Goal: Task Accomplishment & Management: Manage account settings

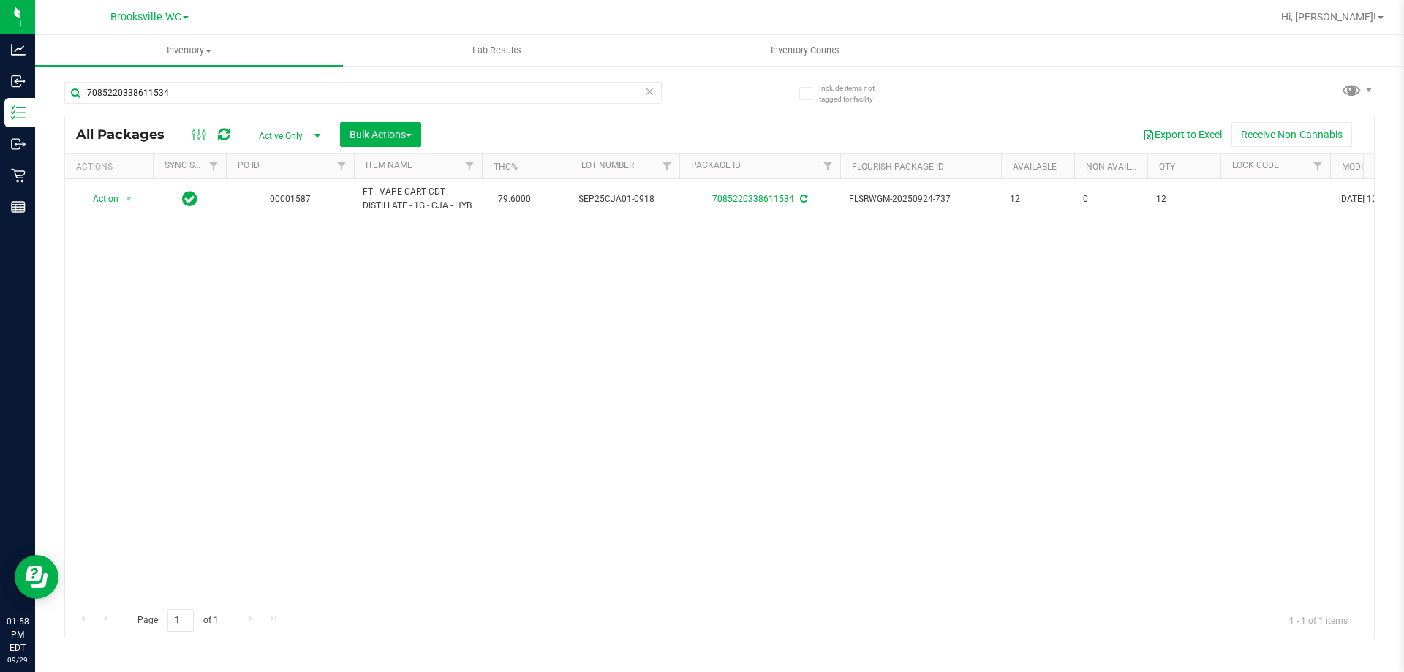
click at [478, 136] on div "Export to Excel Receive Non-Cannabis" at bounding box center [897, 134] width 931 height 25
click at [378, 54] on uib-tab-heading "Lab Results" at bounding box center [497, 50] width 306 height 29
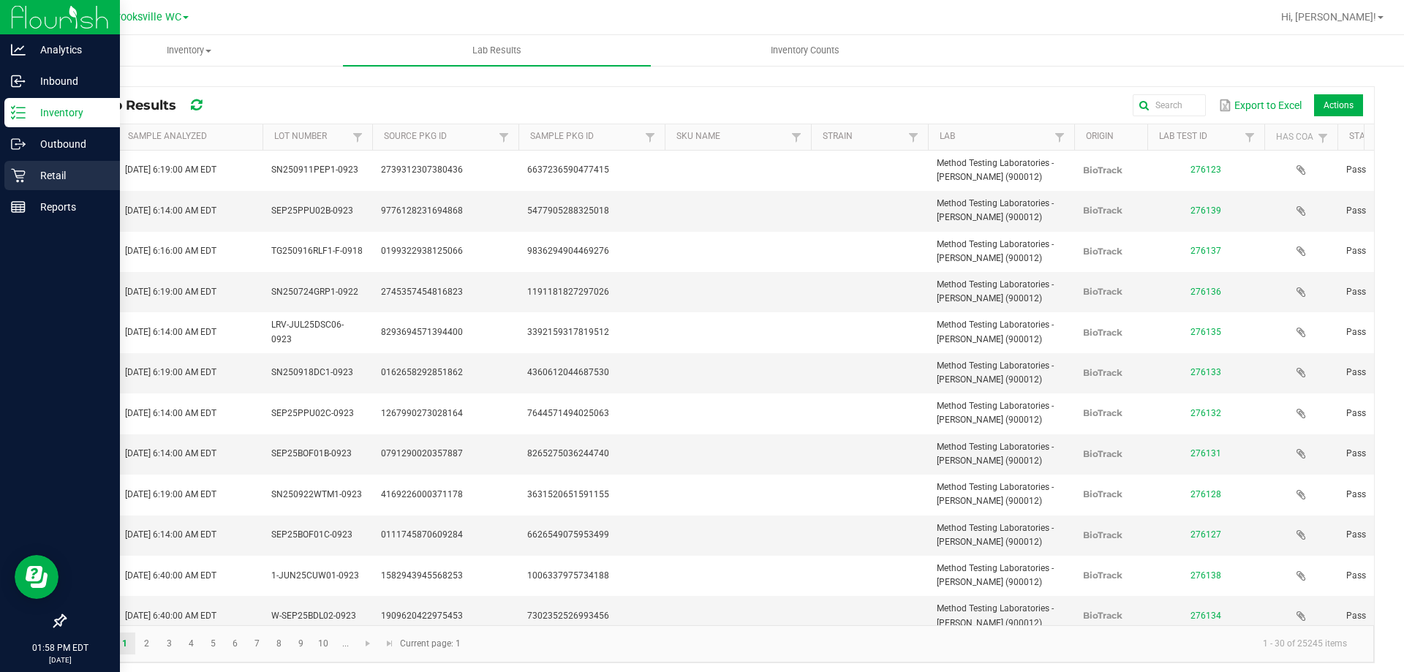
click at [37, 177] on p "Retail" at bounding box center [70, 176] width 88 height 18
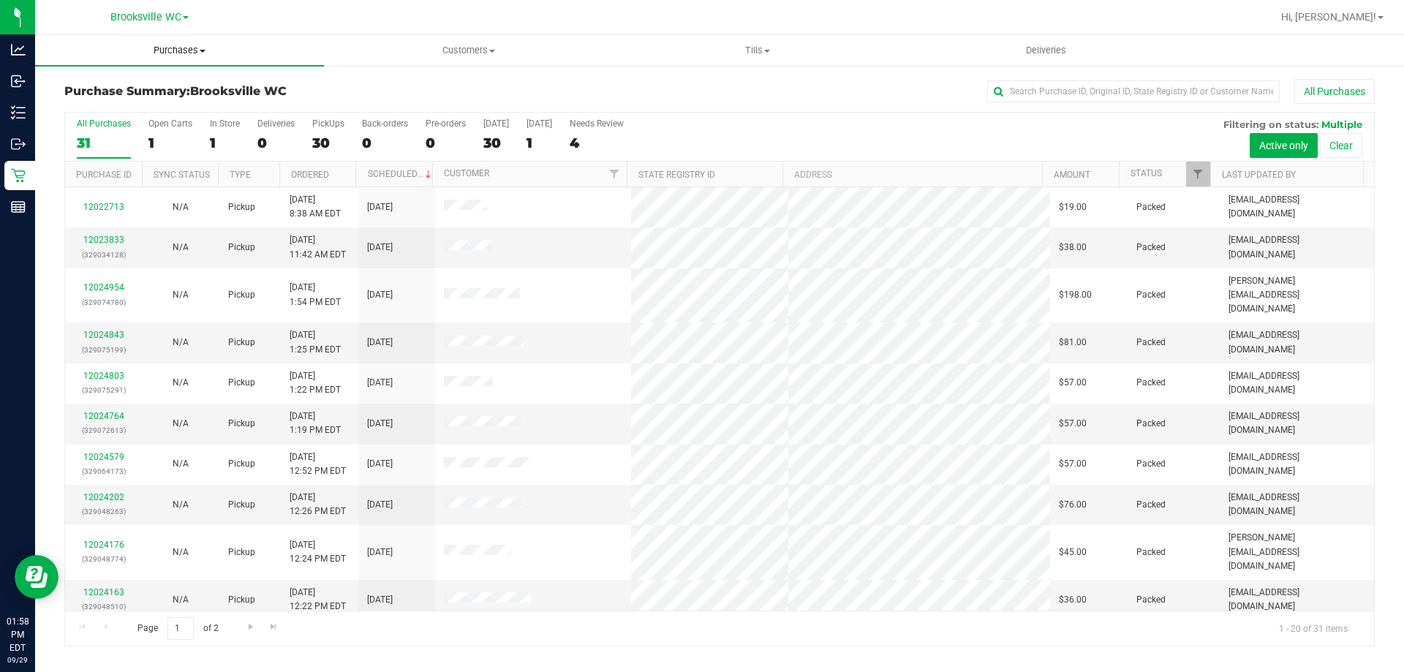
click at [165, 51] on span "Purchases" at bounding box center [179, 50] width 289 height 13
click at [132, 102] on li "Fulfillment" at bounding box center [179, 106] width 289 height 18
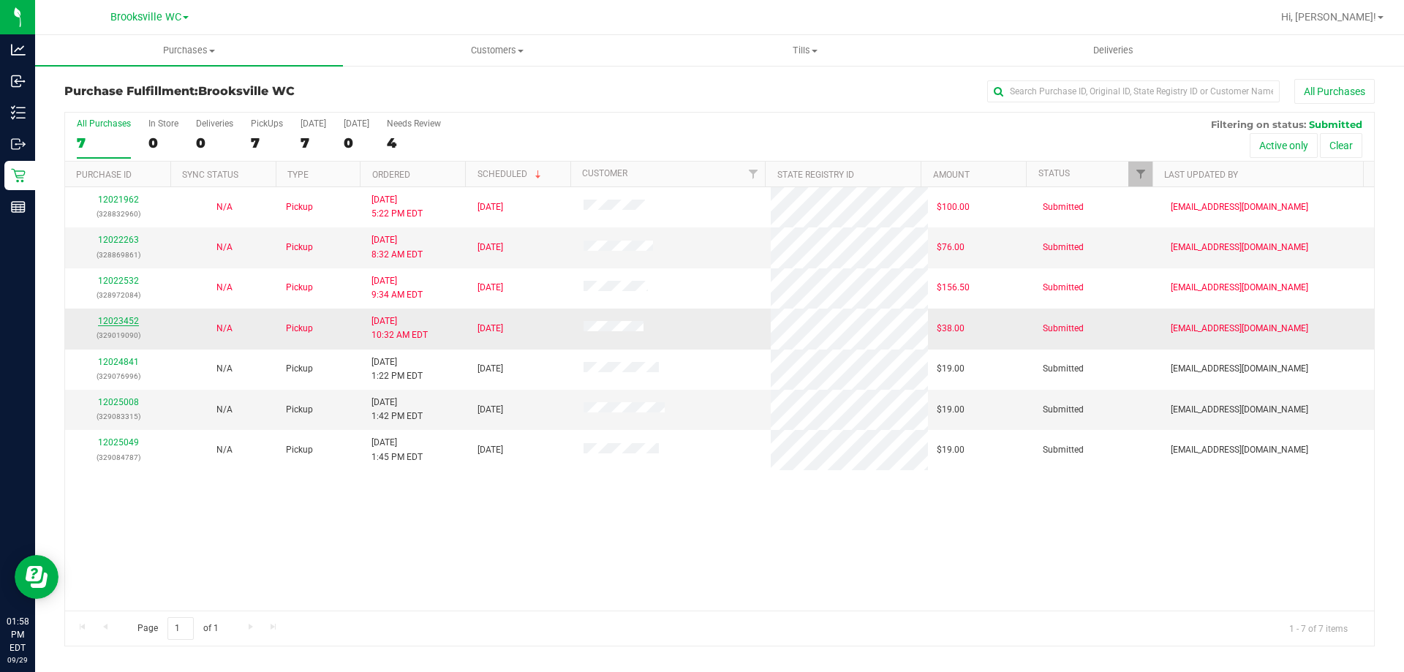
click at [131, 324] on link "12023452" at bounding box center [118, 321] width 41 height 10
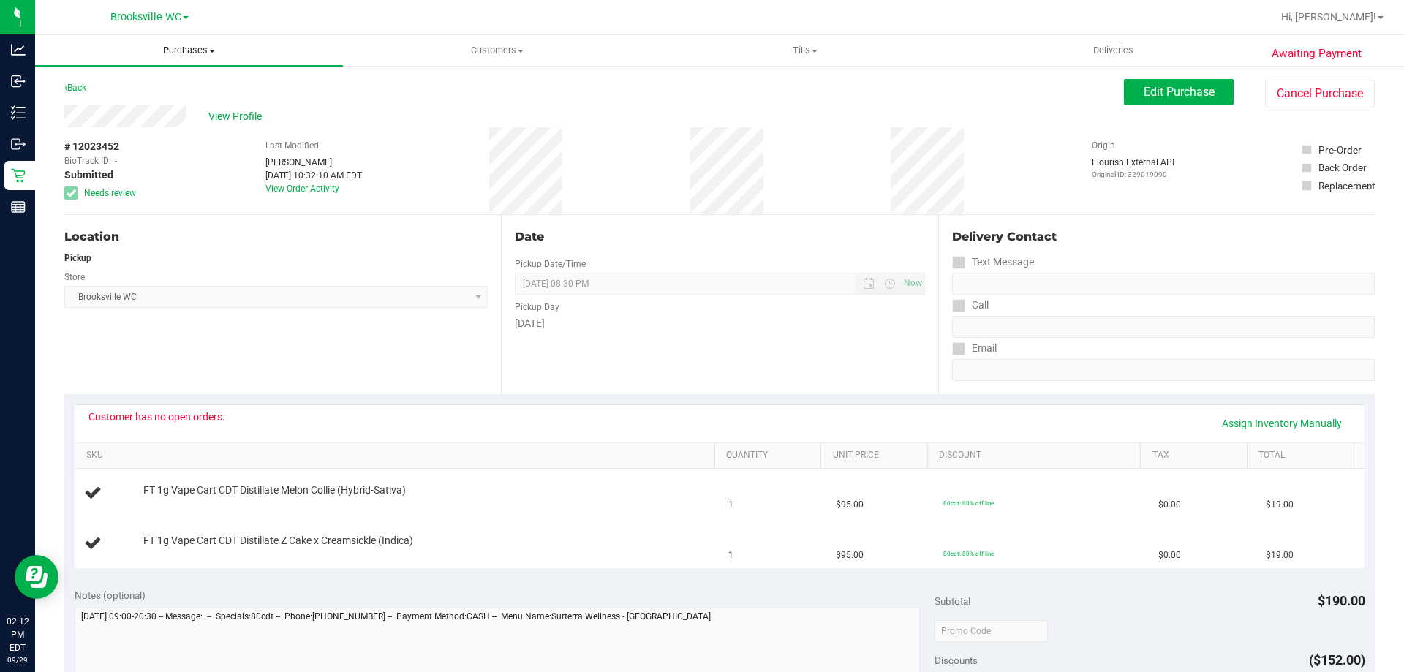
click at [169, 48] on span "Purchases" at bounding box center [189, 50] width 308 height 13
click at [146, 110] on li "Fulfillment" at bounding box center [189, 106] width 308 height 18
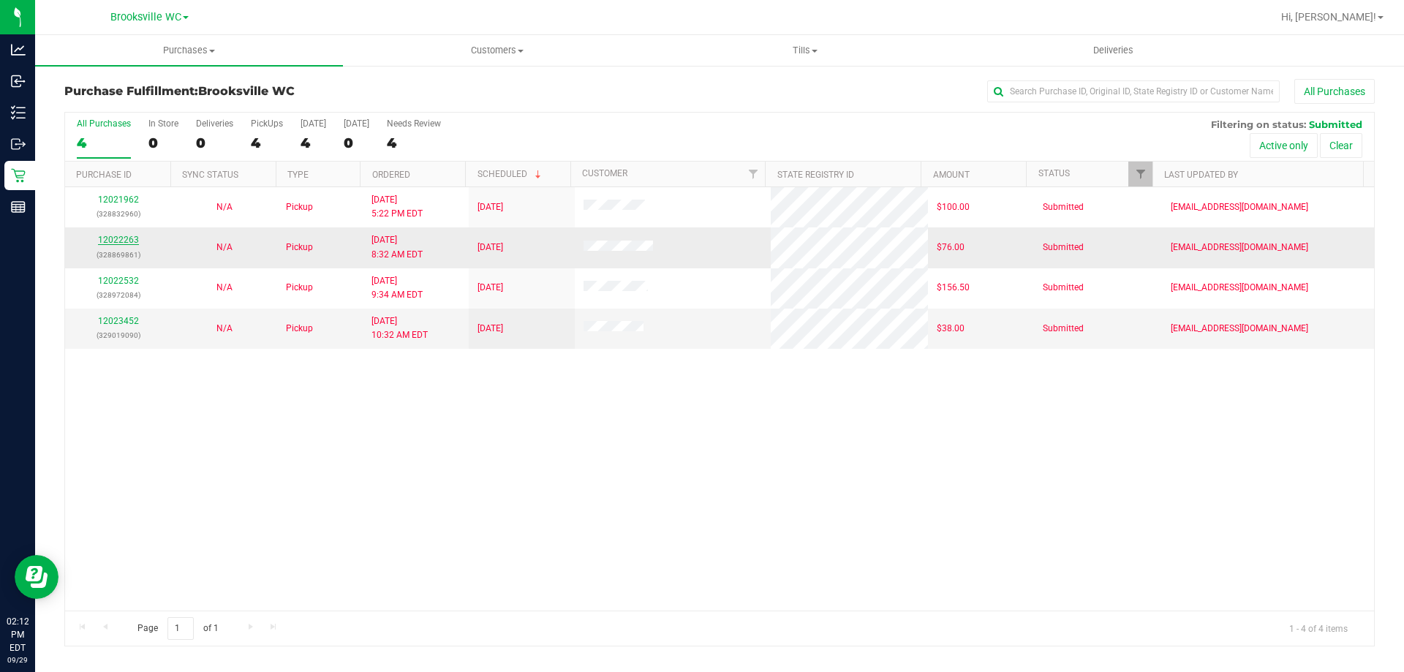
click at [119, 244] on link "12022263" at bounding box center [118, 240] width 41 height 10
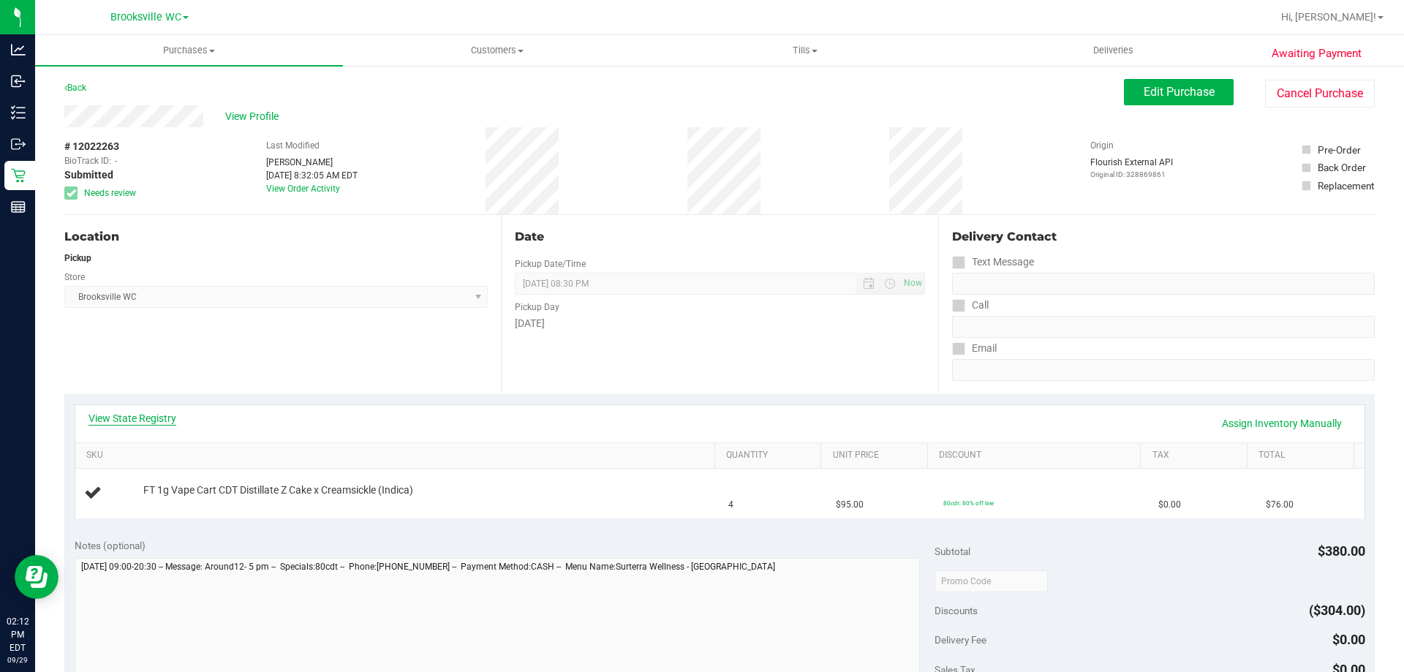
click at [155, 412] on link "View State Registry" at bounding box center [132, 418] width 88 height 15
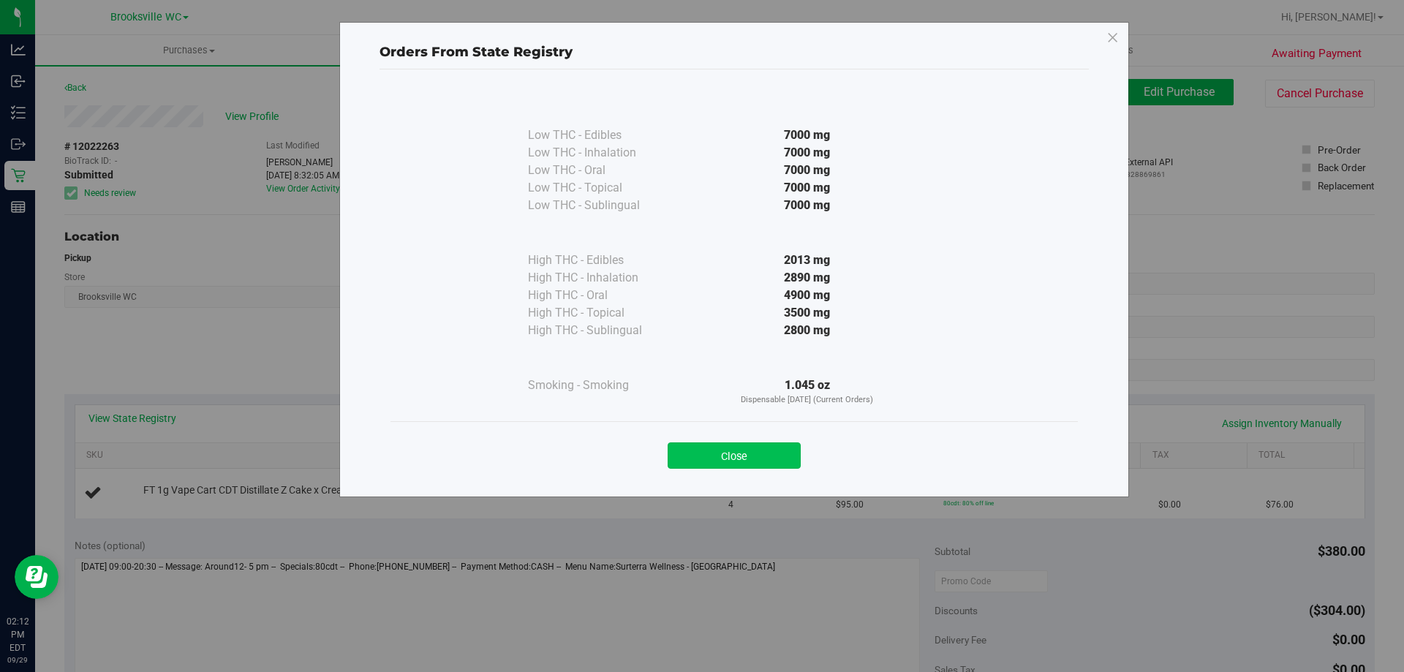
click at [755, 454] on button "Close" at bounding box center [734, 455] width 133 height 26
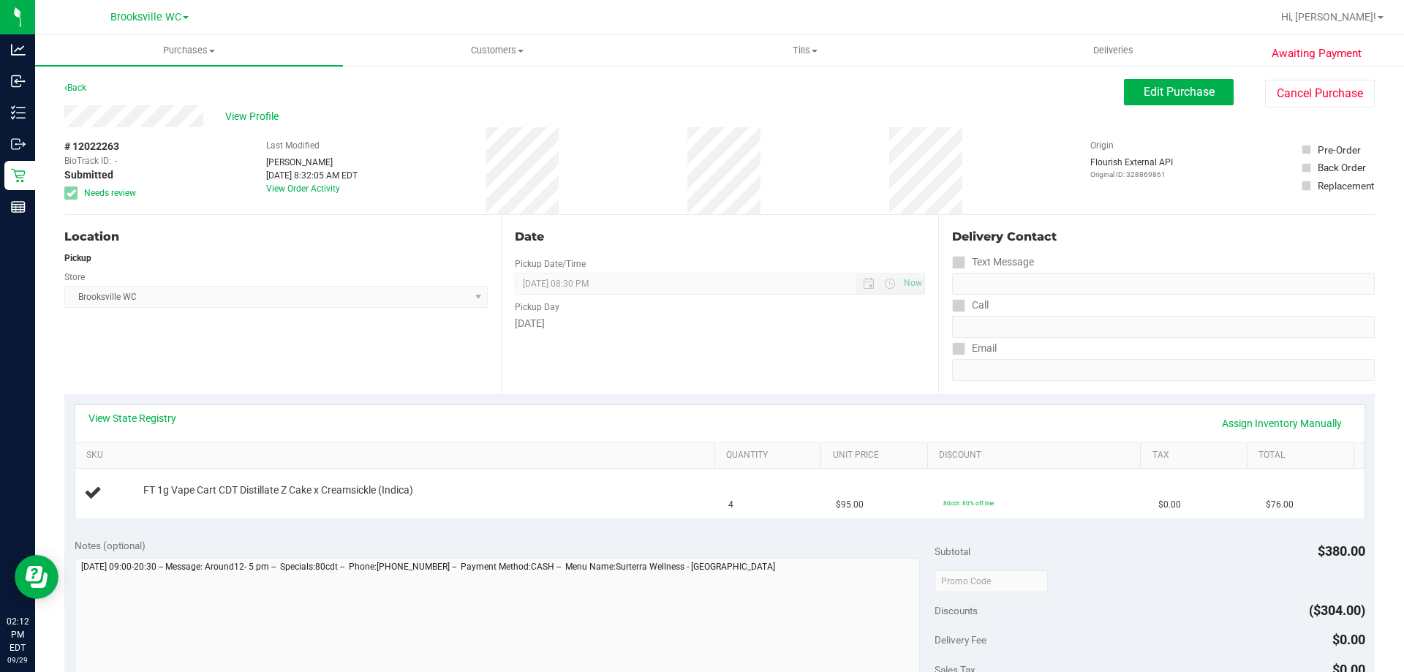
click at [367, 346] on div "Location Pickup Store [GEOGRAPHIC_DATA] WC Select Store [PERSON_NAME][GEOGRAPHI…" at bounding box center [282, 304] width 437 height 179
click at [429, 241] on div "Location" at bounding box center [275, 237] width 423 height 18
click at [1272, 88] on button "Cancel Purchase" at bounding box center [1320, 94] width 110 height 28
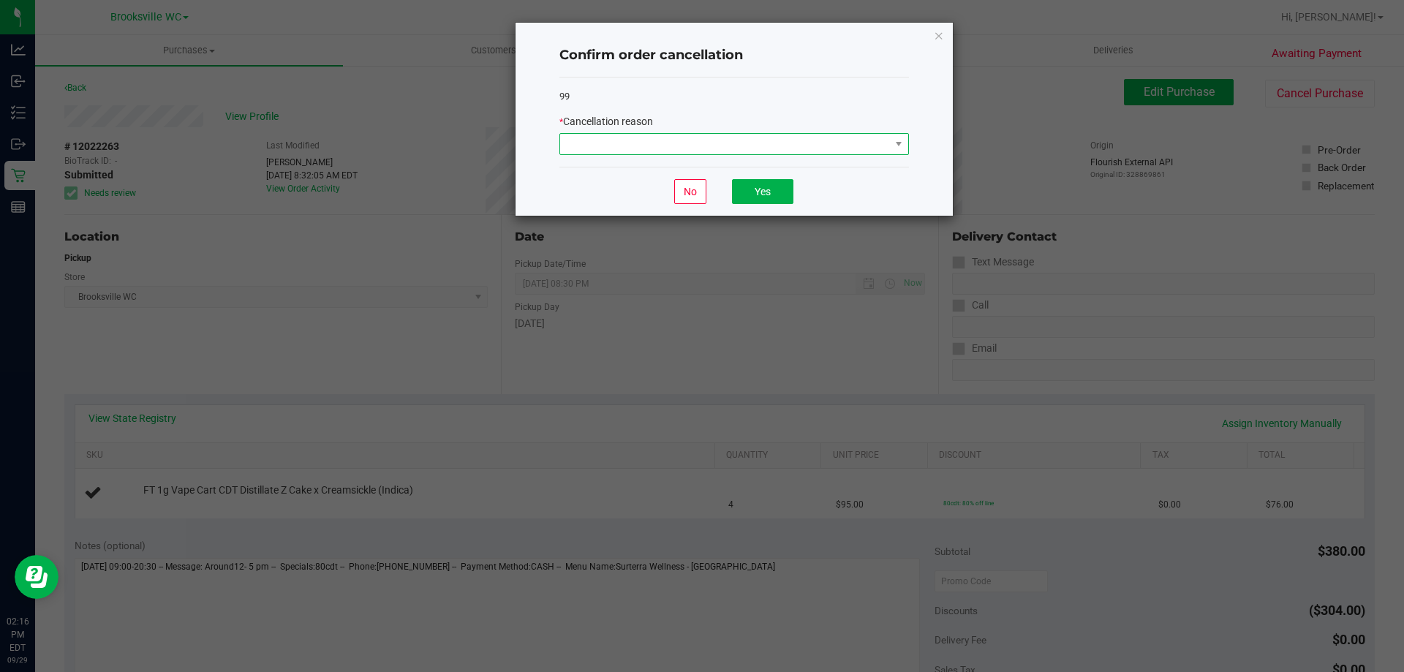
click at [805, 143] on span at bounding box center [725, 144] width 330 height 20
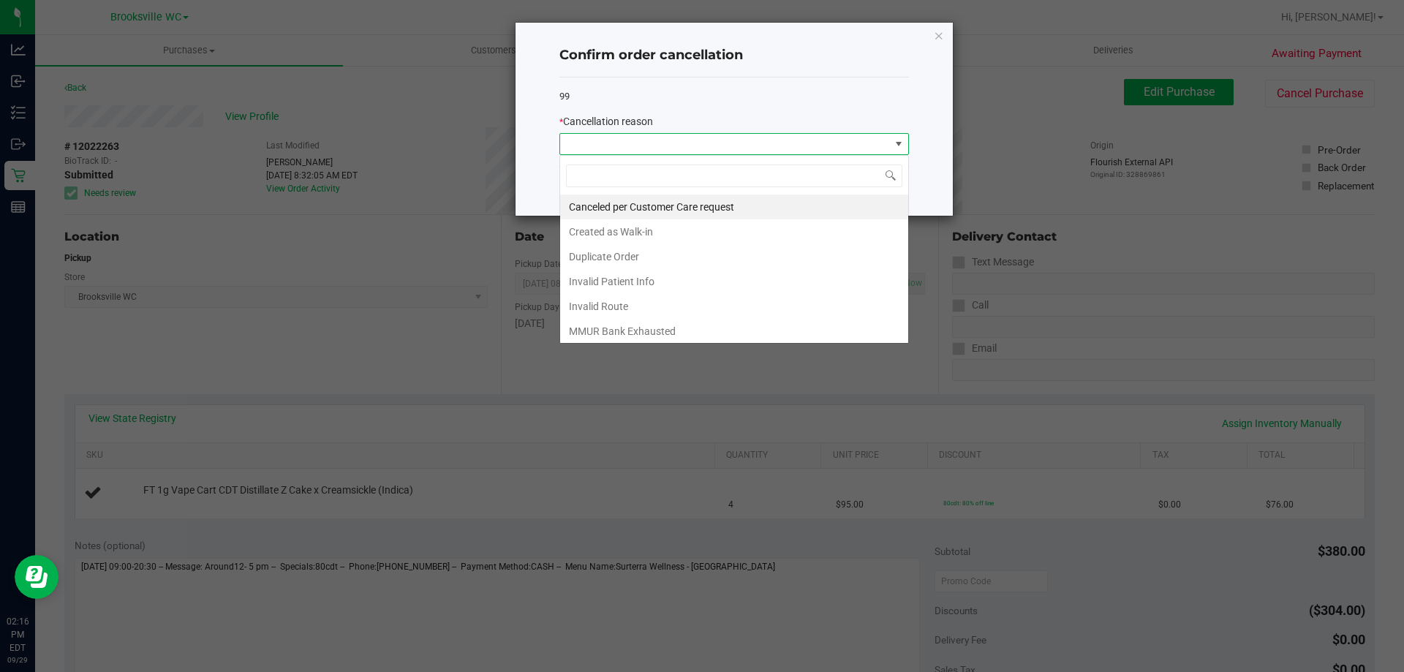
scroll to position [22, 350]
click at [641, 230] on li "Created as Walk-in" at bounding box center [734, 231] width 348 height 25
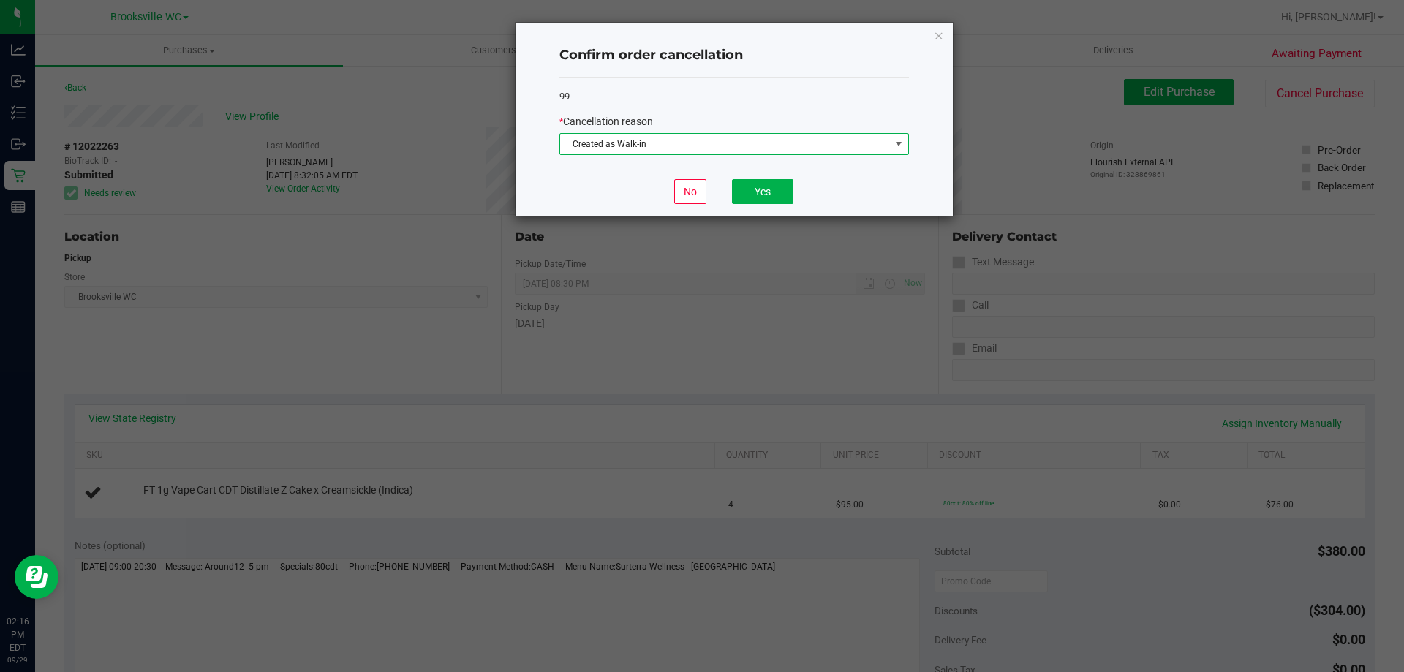
click at [796, 186] on div "No Yes" at bounding box center [734, 191] width 350 height 49
click at [777, 192] on button "Yes" at bounding box center [762, 191] width 61 height 25
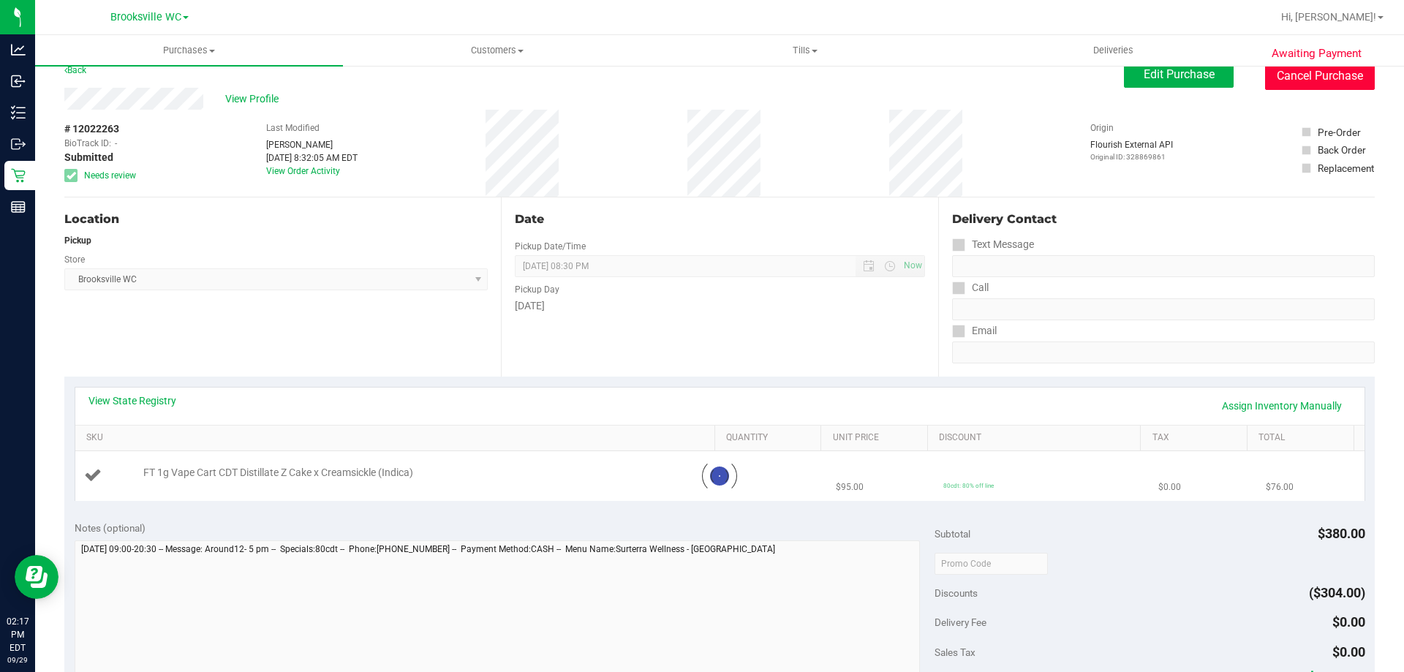
scroll to position [0, 0]
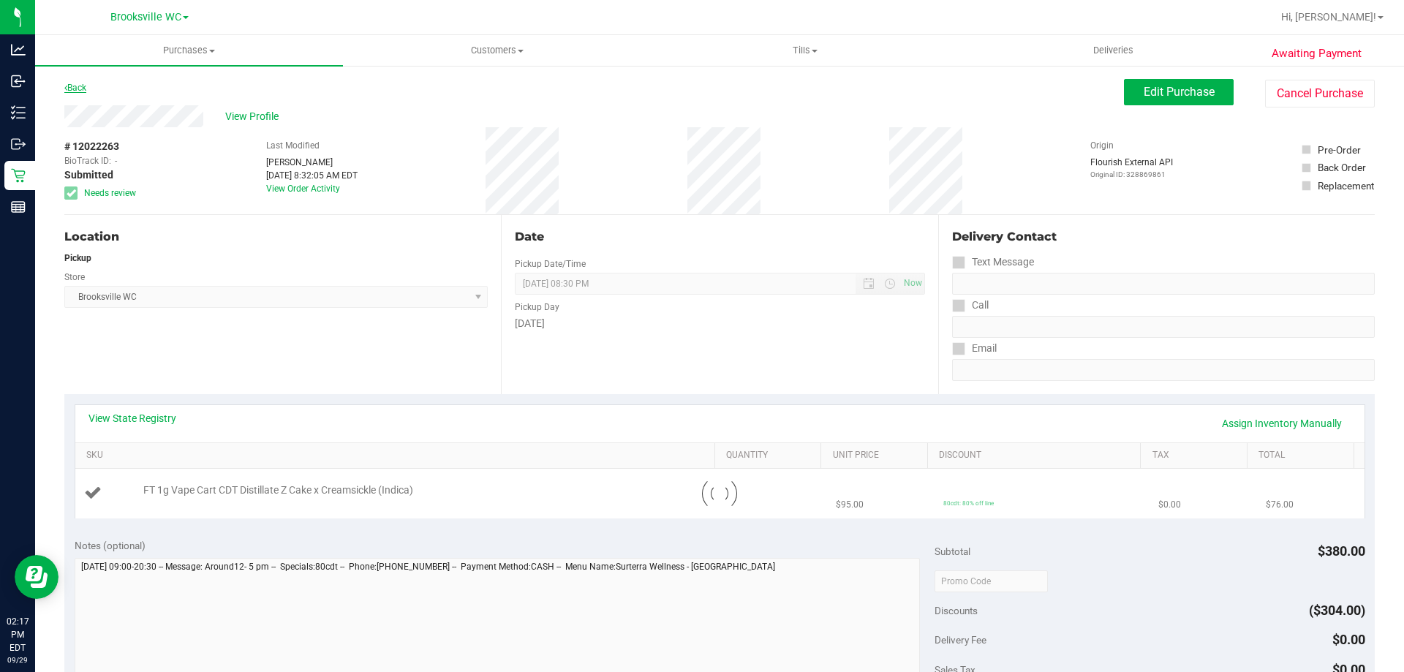
click at [82, 86] on link "Back" at bounding box center [75, 88] width 22 height 10
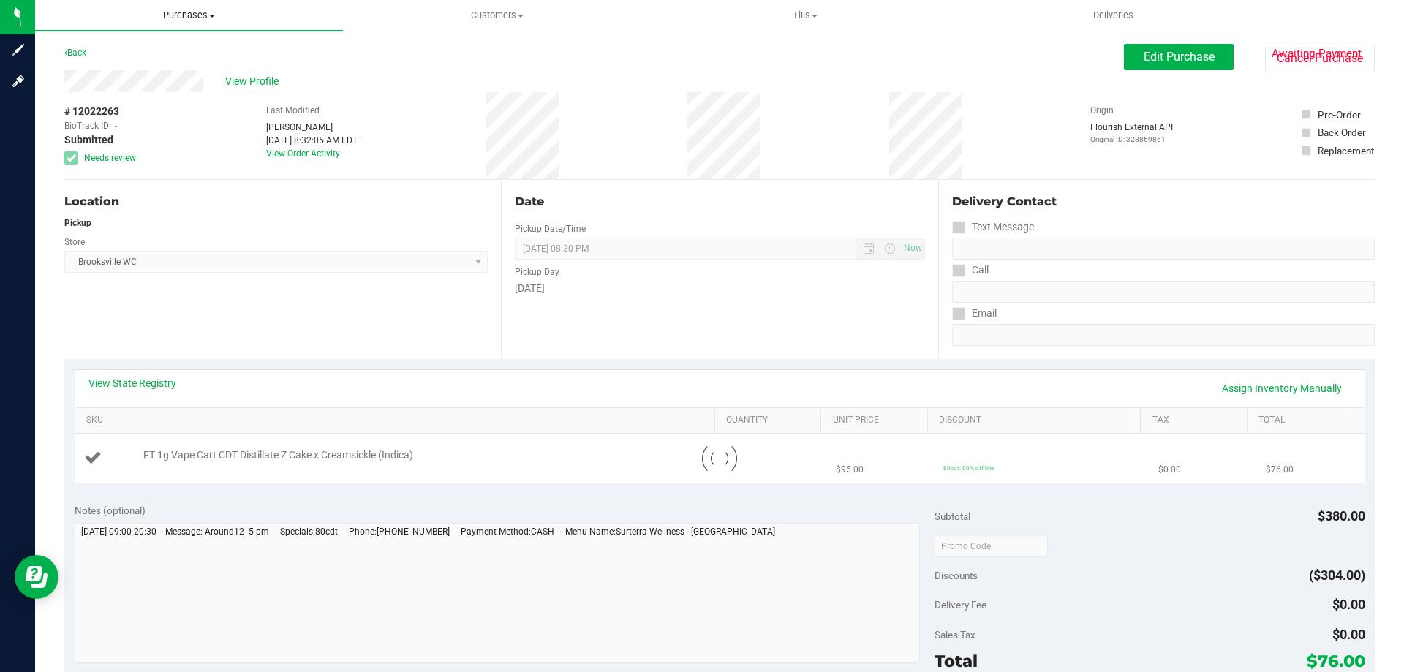
click at [185, 21] on span "Purchases" at bounding box center [189, 15] width 308 height 13
click at [151, 68] on li "Fulfillment" at bounding box center [189, 71] width 308 height 18
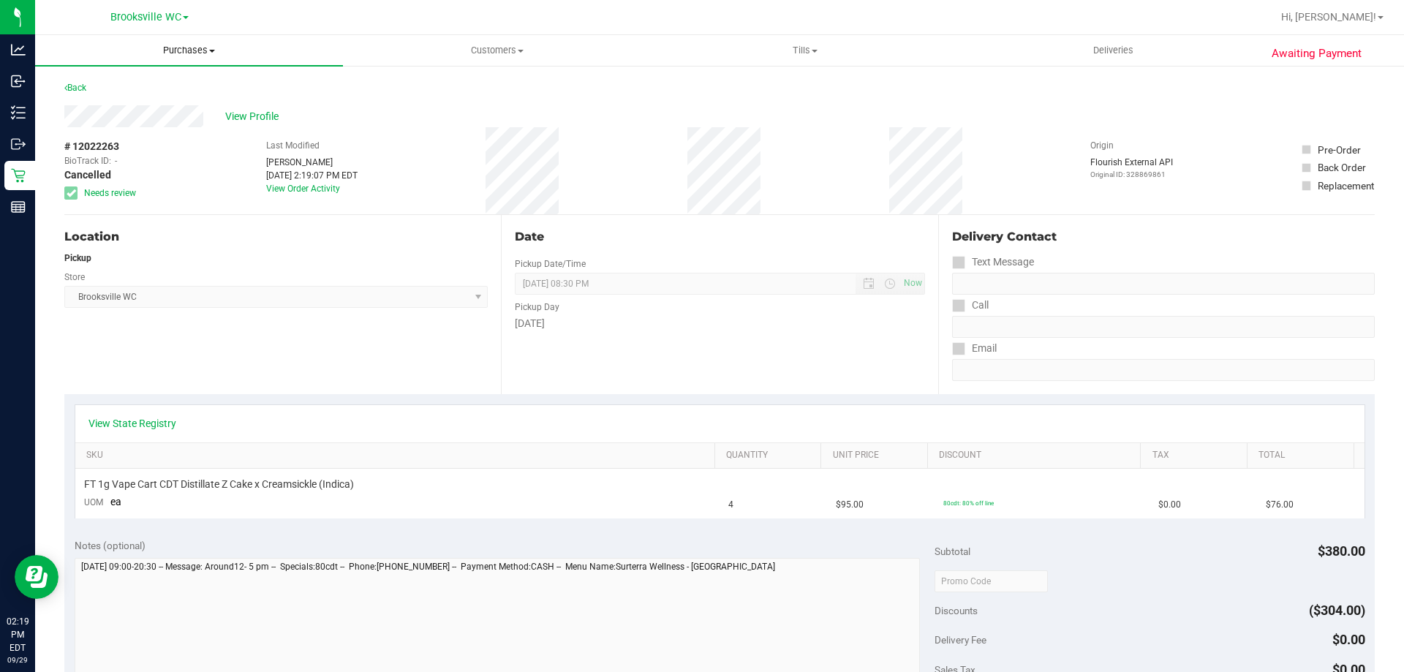
click at [189, 53] on span "Purchases" at bounding box center [189, 50] width 308 height 13
click at [180, 103] on li "Fulfillment" at bounding box center [189, 106] width 308 height 18
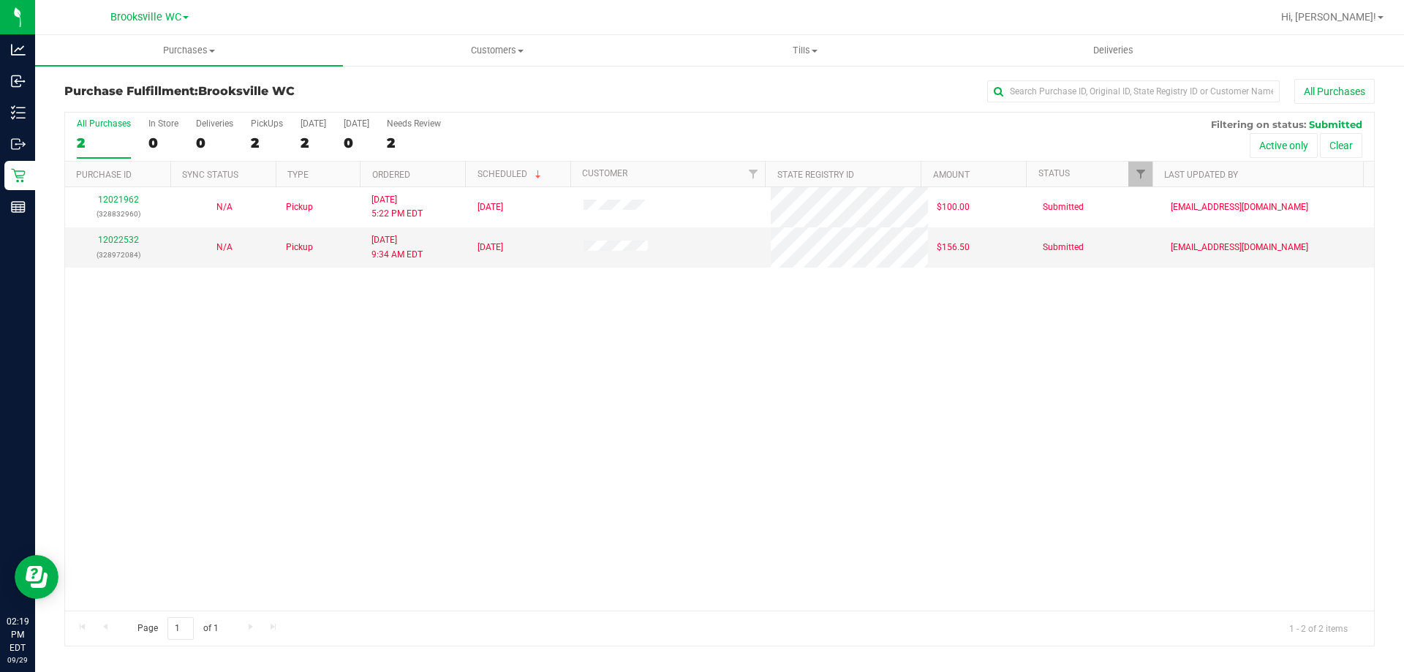
click at [184, 69] on div "Purchase Fulfillment: [GEOGRAPHIC_DATA] WC All Purchases All Purchases 2 In Sto…" at bounding box center [719, 362] width 1369 height 597
click at [423, 442] on div "12021962 (328832960) N/A Pickup [DATE] 5:22 PM EDT 9/29/2025 $100.00 Submitted …" at bounding box center [719, 398] width 1309 height 423
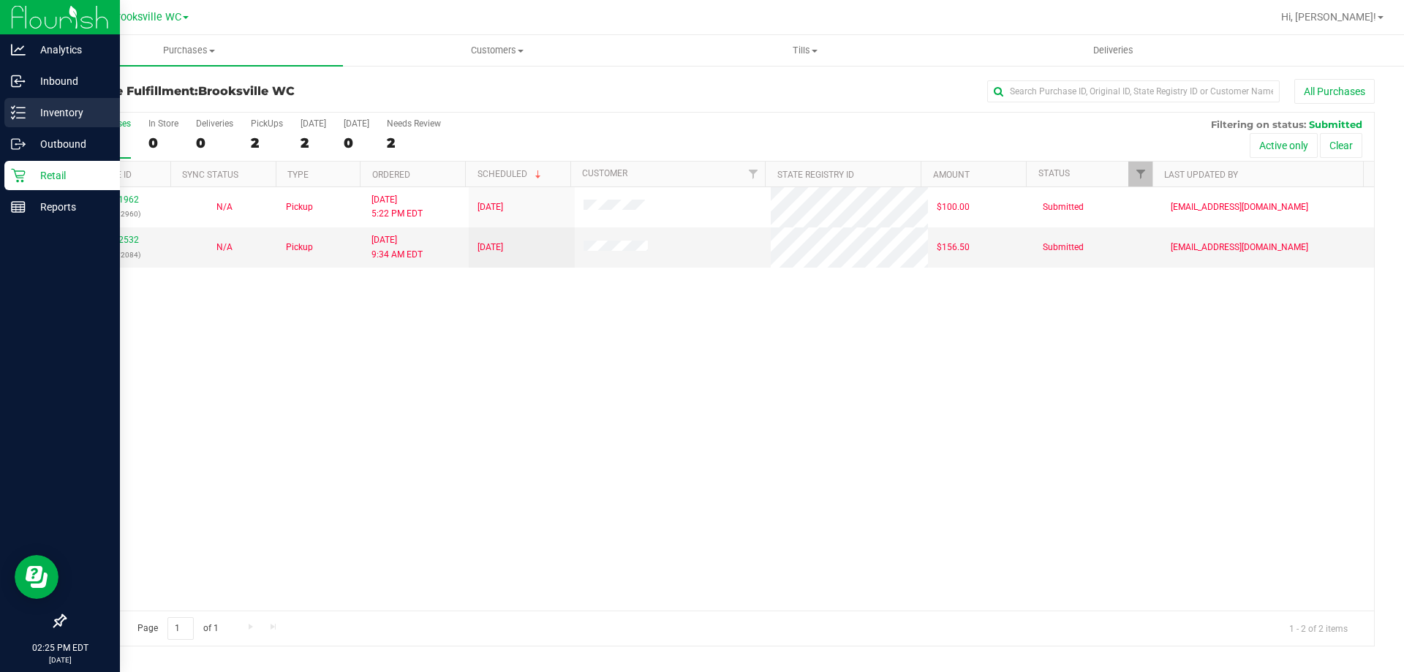
click at [39, 105] on div "Inventory" at bounding box center [62, 112] width 116 height 29
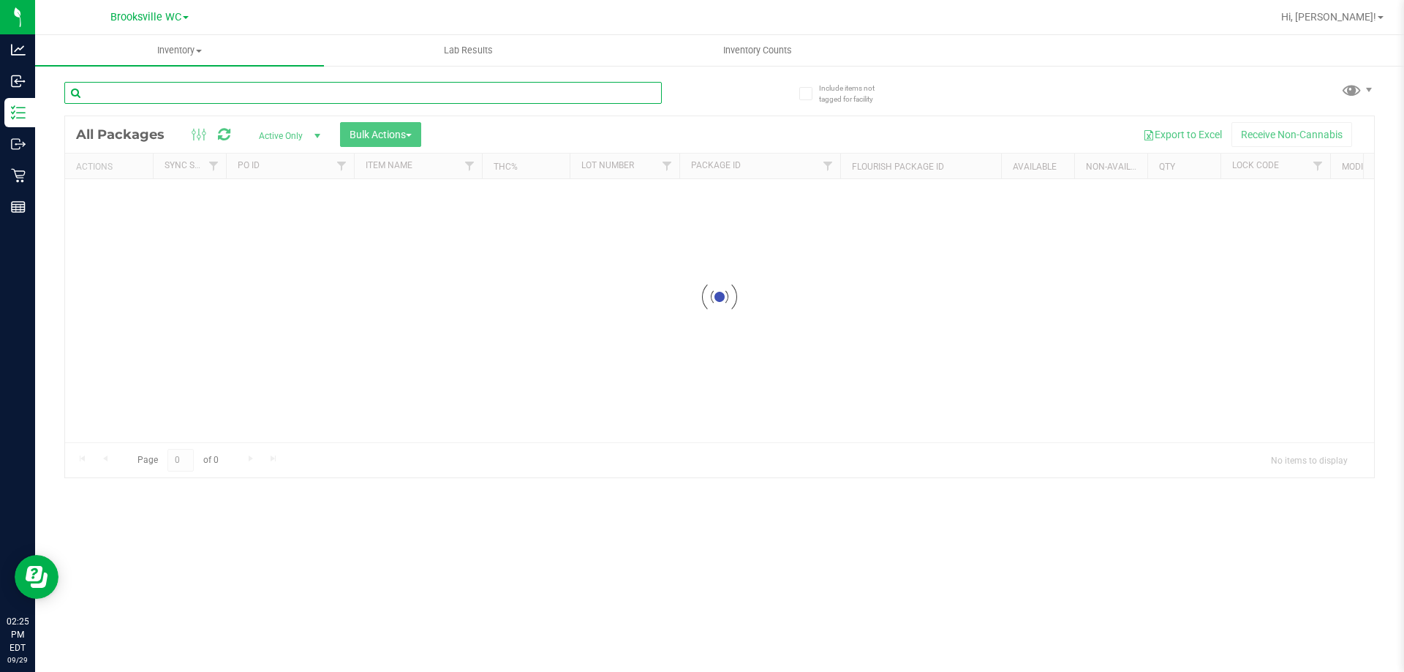
click at [289, 91] on input "text" at bounding box center [362, 93] width 597 height 22
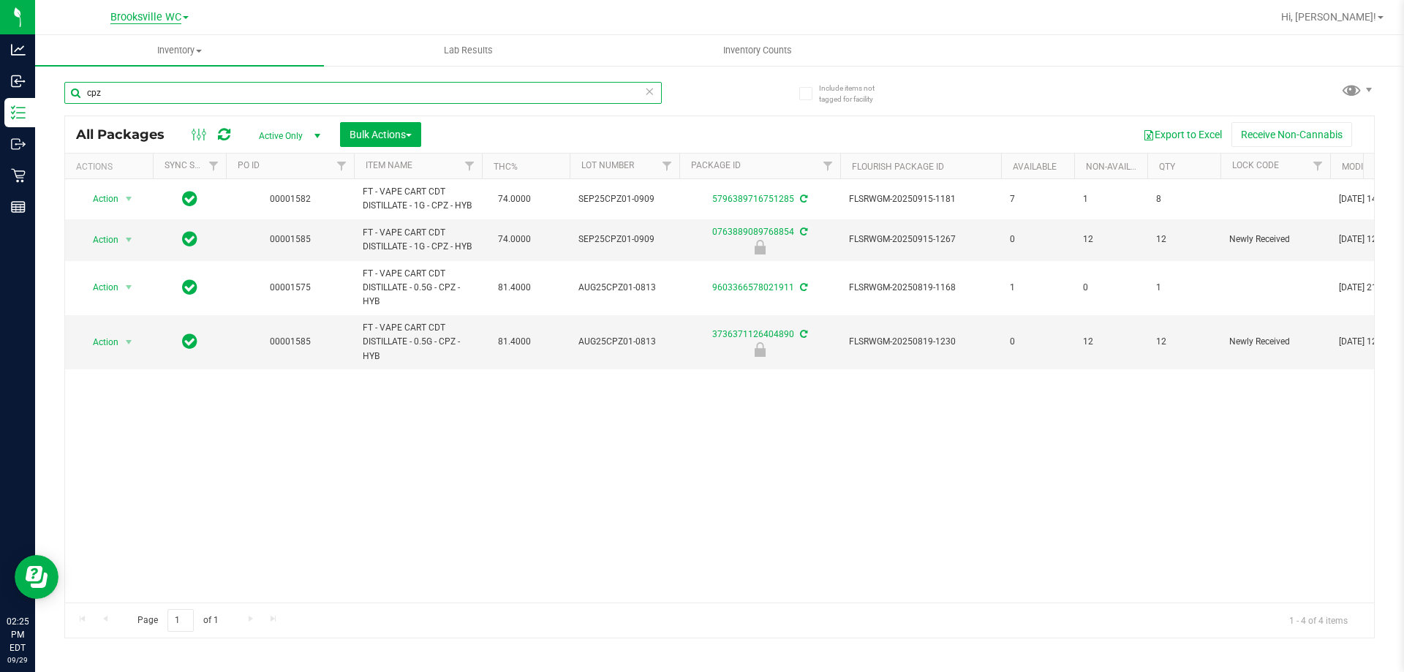
type input "cpz"
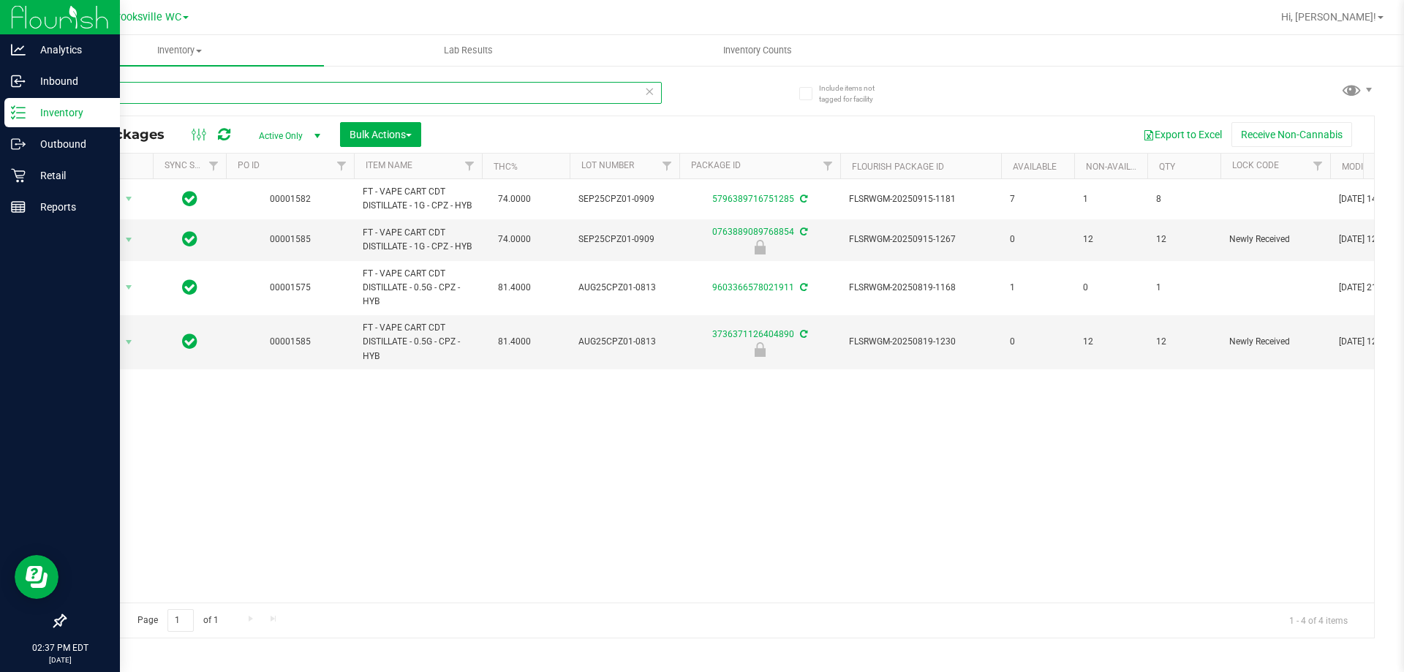
drag, startPoint x: 147, startPoint y: 99, endPoint x: 0, endPoint y: 125, distance: 149.2
click at [0, 122] on div "Analytics Inbound Inventory Outbound Retail Reports 02:37 PM EDT [DATE] 09/29 B…" at bounding box center [702, 336] width 1404 height 672
click at [20, 178] on icon at bounding box center [18, 176] width 14 height 14
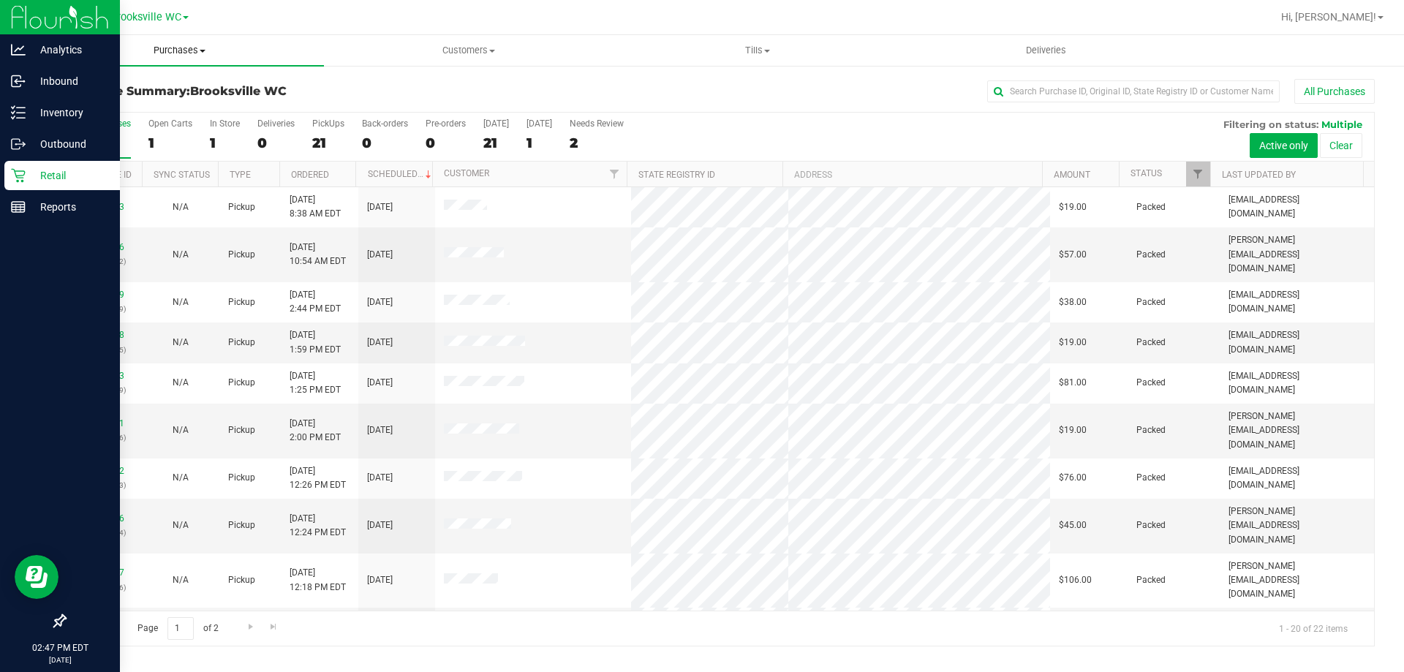
click at [176, 50] on span "Purchases" at bounding box center [179, 50] width 289 height 13
click at [165, 104] on li "Fulfillment" at bounding box center [179, 106] width 289 height 18
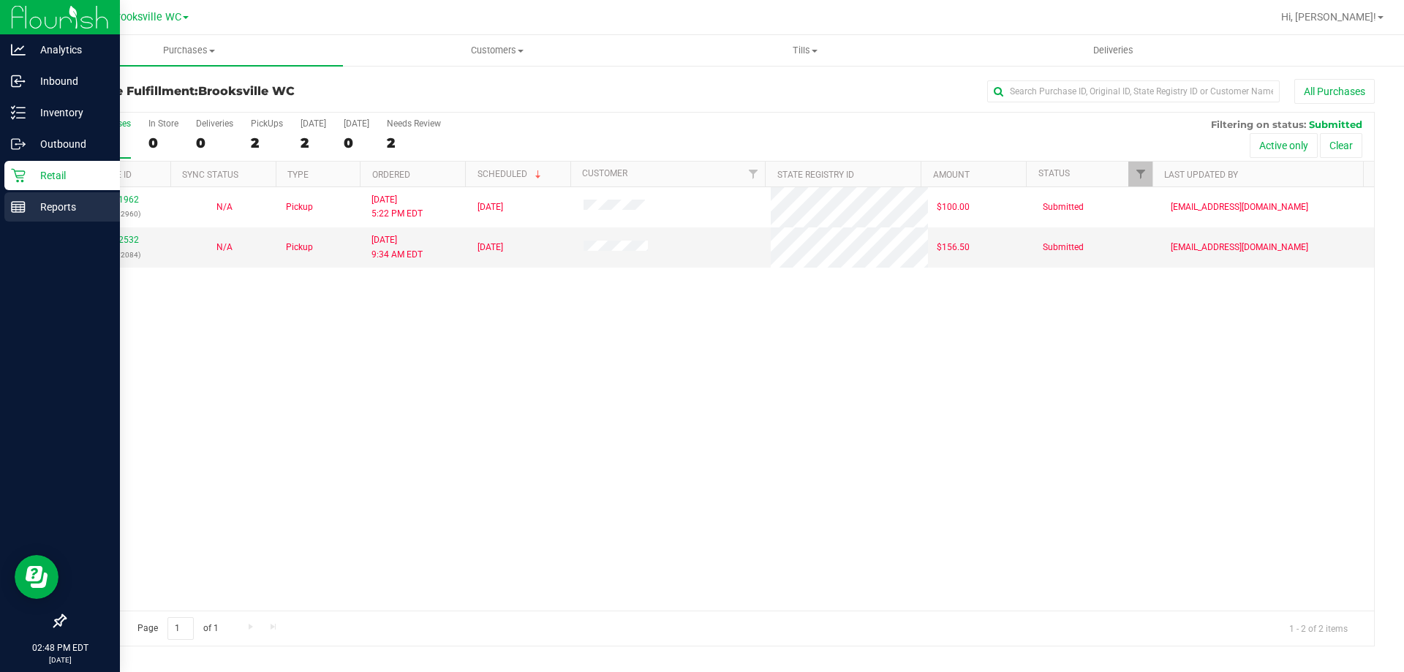
click at [27, 203] on p "Reports" at bounding box center [70, 207] width 88 height 18
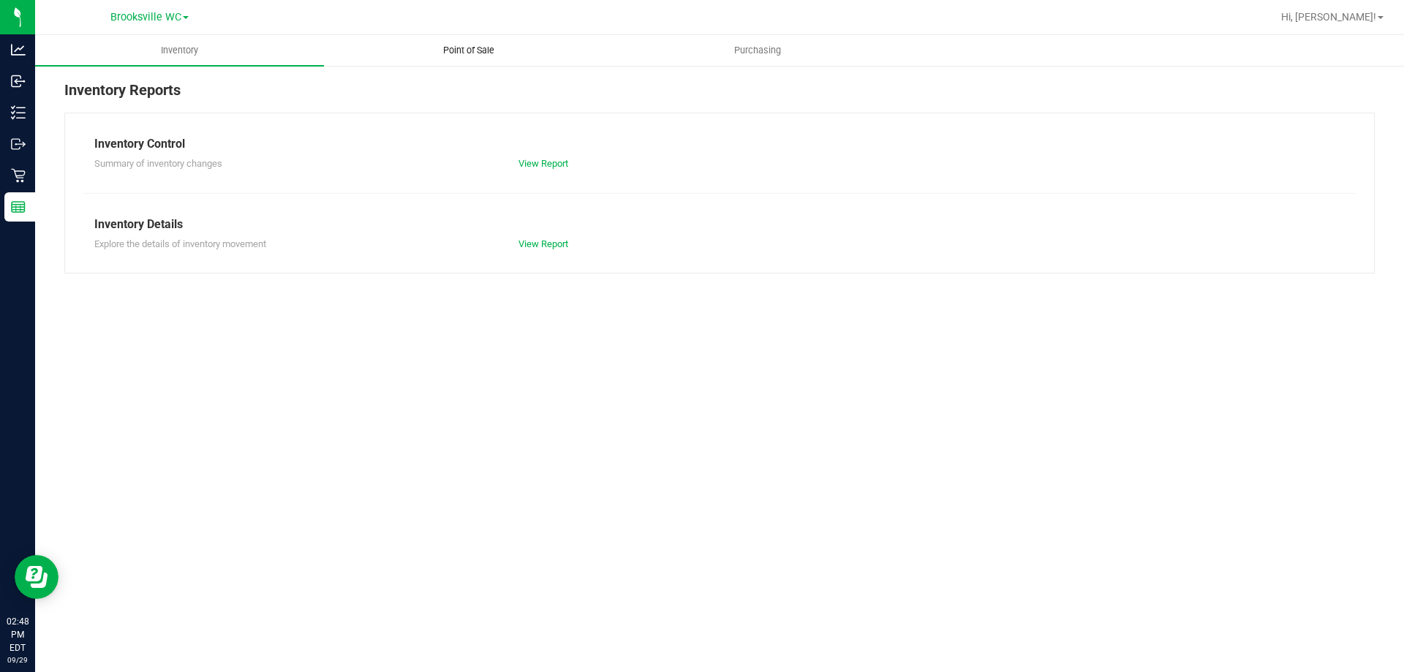
click at [460, 60] on uib-tab-heading "Point of Sale" at bounding box center [468, 50] width 287 height 29
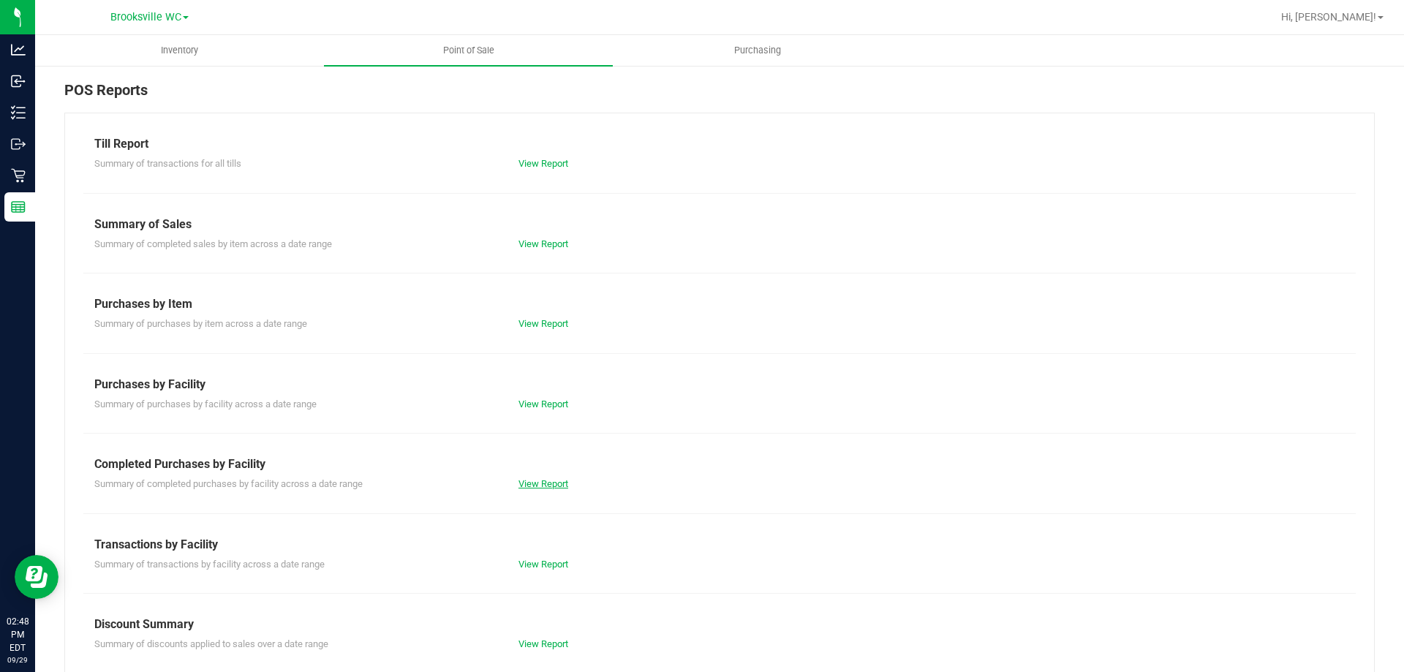
click at [535, 478] on link "View Report" at bounding box center [543, 483] width 50 height 11
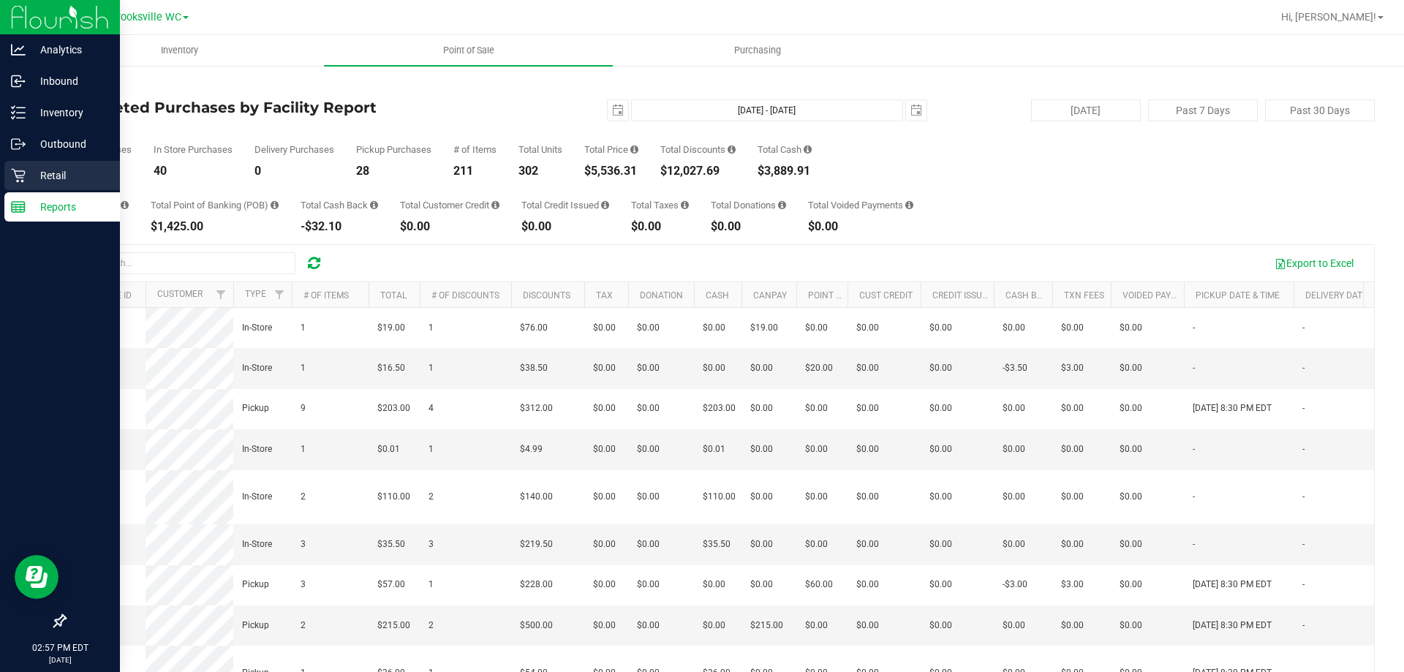
click at [44, 176] on p "Retail" at bounding box center [70, 176] width 88 height 18
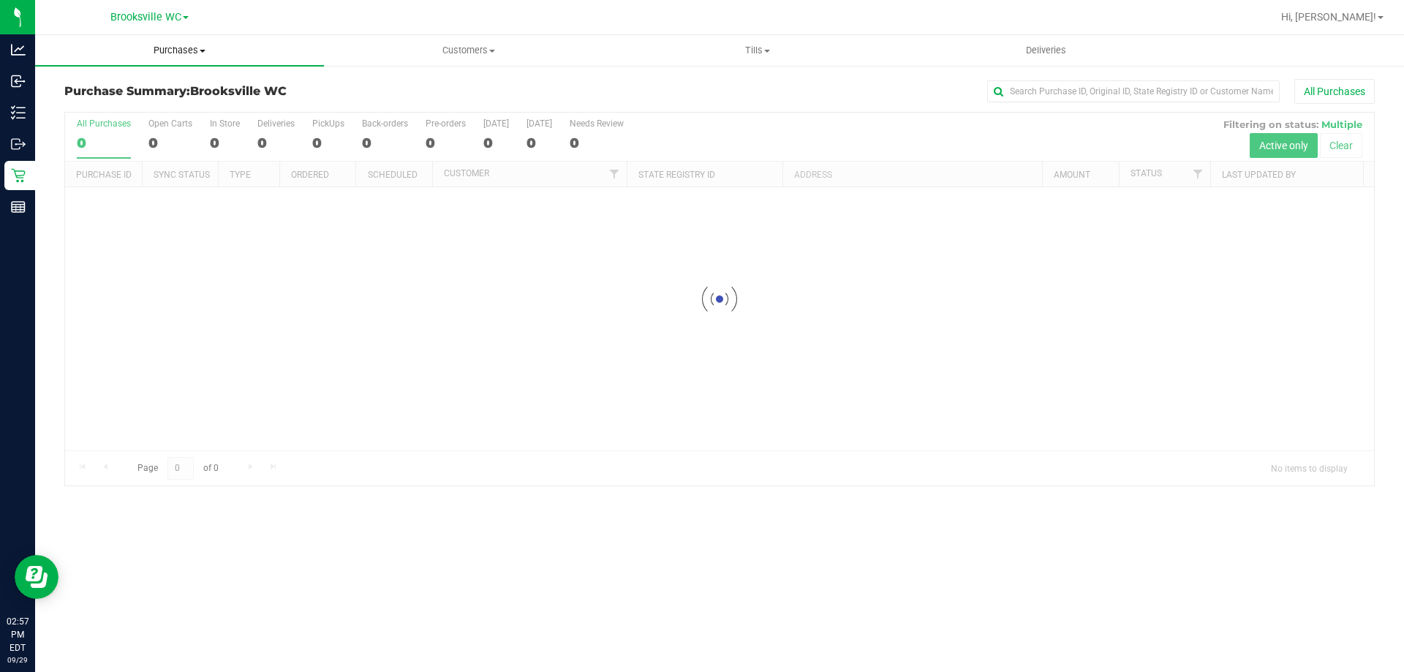
click at [183, 53] on span "Purchases" at bounding box center [179, 50] width 289 height 13
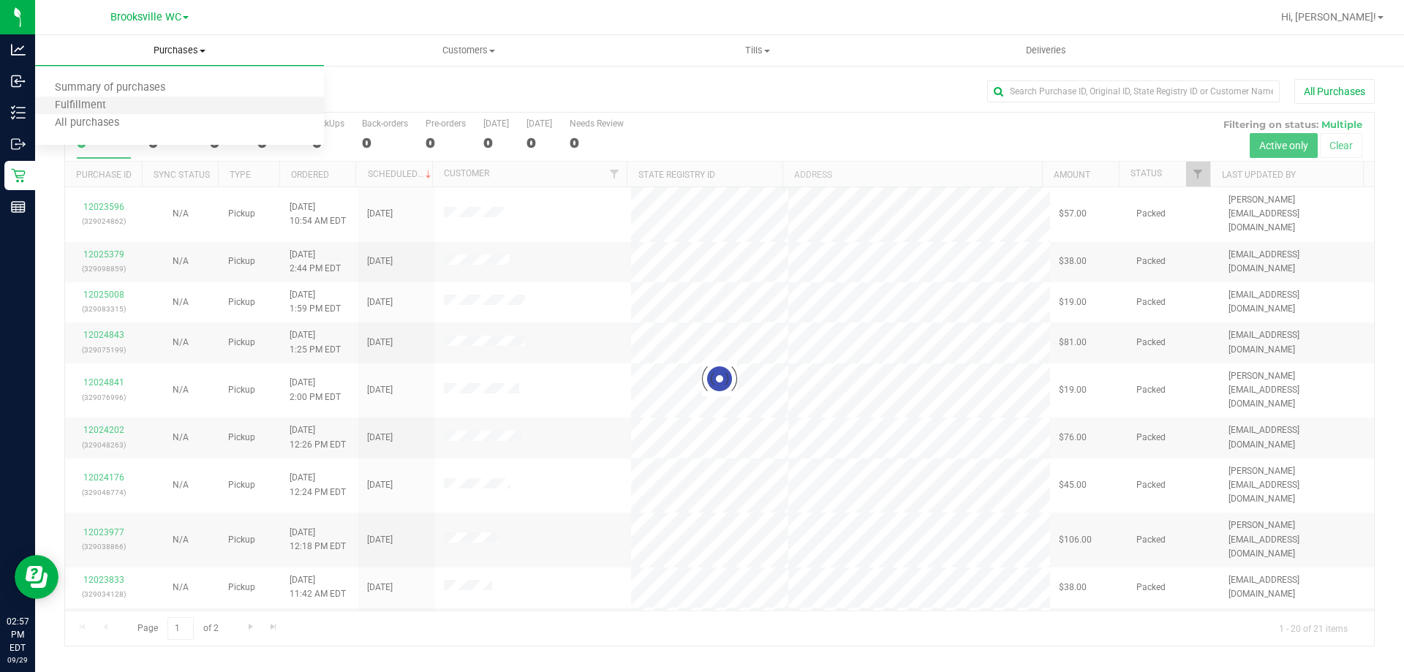
click at [166, 103] on li "Fulfillment" at bounding box center [179, 106] width 289 height 18
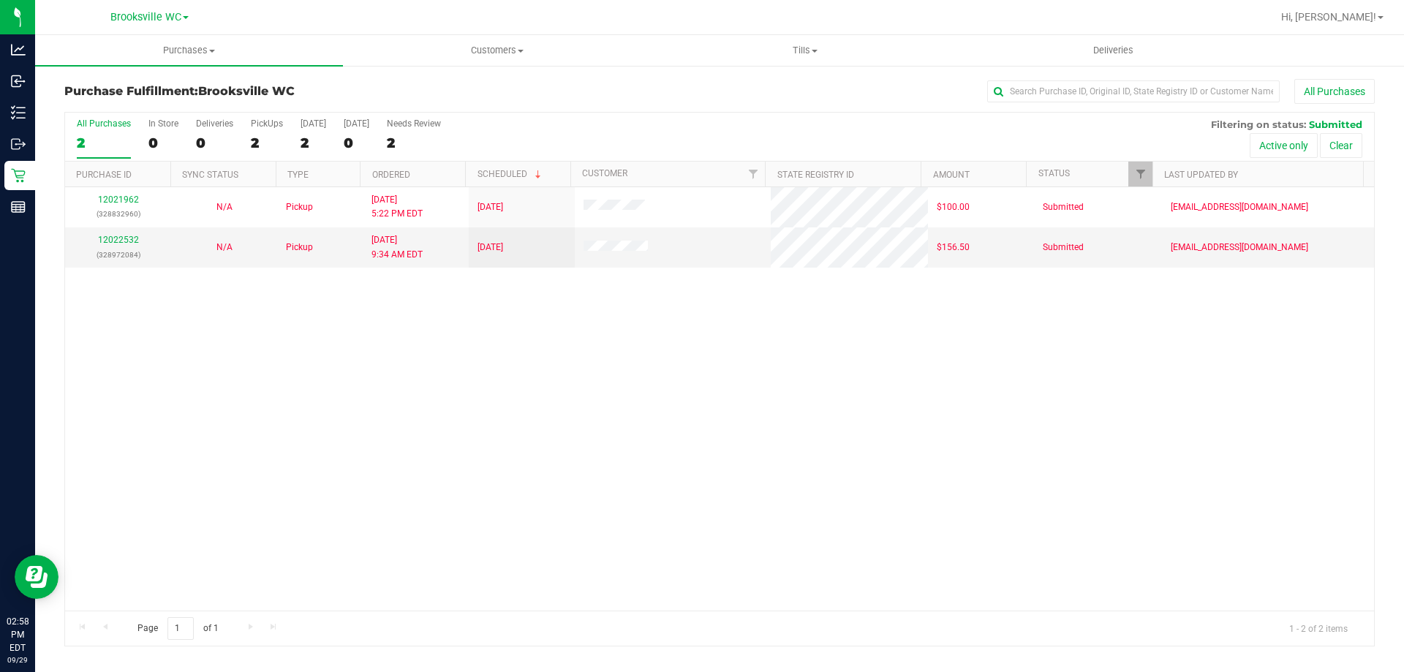
click at [816, 18] on div at bounding box center [767, 17] width 1010 height 29
click at [800, 12] on div at bounding box center [767, 17] width 1010 height 29
click at [523, 108] on div "Purchase Fulfillment: [GEOGRAPHIC_DATA] WC All Purchases" at bounding box center [719, 95] width 1310 height 32
click at [379, 72] on div "Purchase Fulfillment: [GEOGRAPHIC_DATA] WC All Purchases All Purchases 2 In Sto…" at bounding box center [719, 362] width 1369 height 597
click at [802, 52] on span "Tills" at bounding box center [805, 50] width 306 height 13
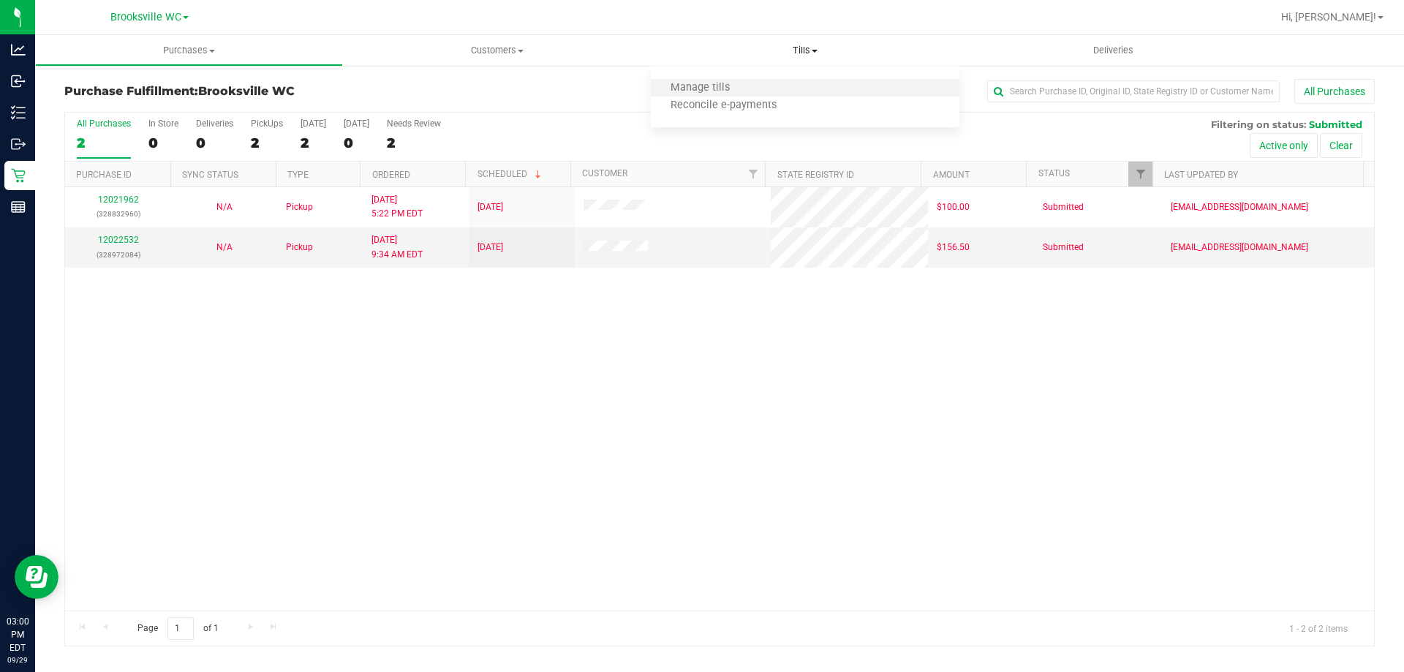
click at [769, 86] on li "Manage tills" at bounding box center [805, 89] width 308 height 18
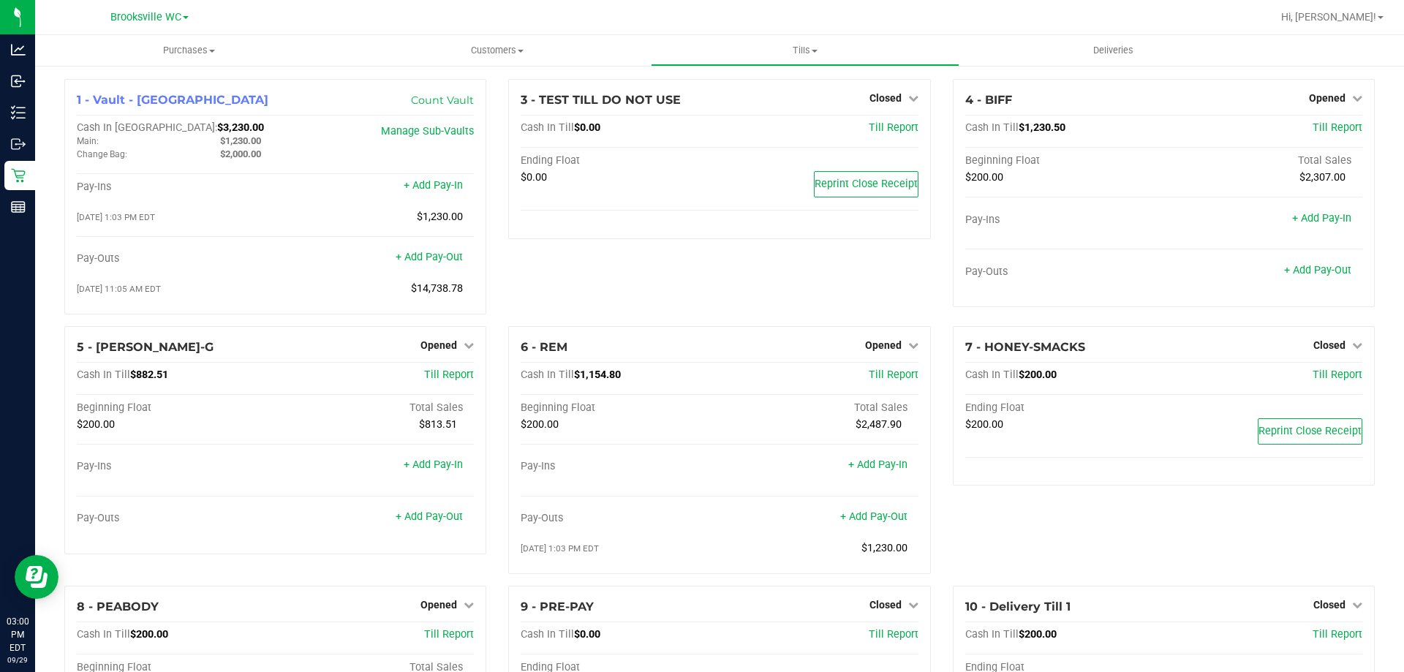
click at [840, 294] on div "3 - TEST TILL DO NOT USE Closed Open Till Cash In Till $0.00 Till Report Ending…" at bounding box center [719, 202] width 444 height 247
click at [368, 47] on span "Customers" at bounding box center [497, 50] width 306 height 13
click at [376, 29] on div at bounding box center [767, 17] width 1010 height 29
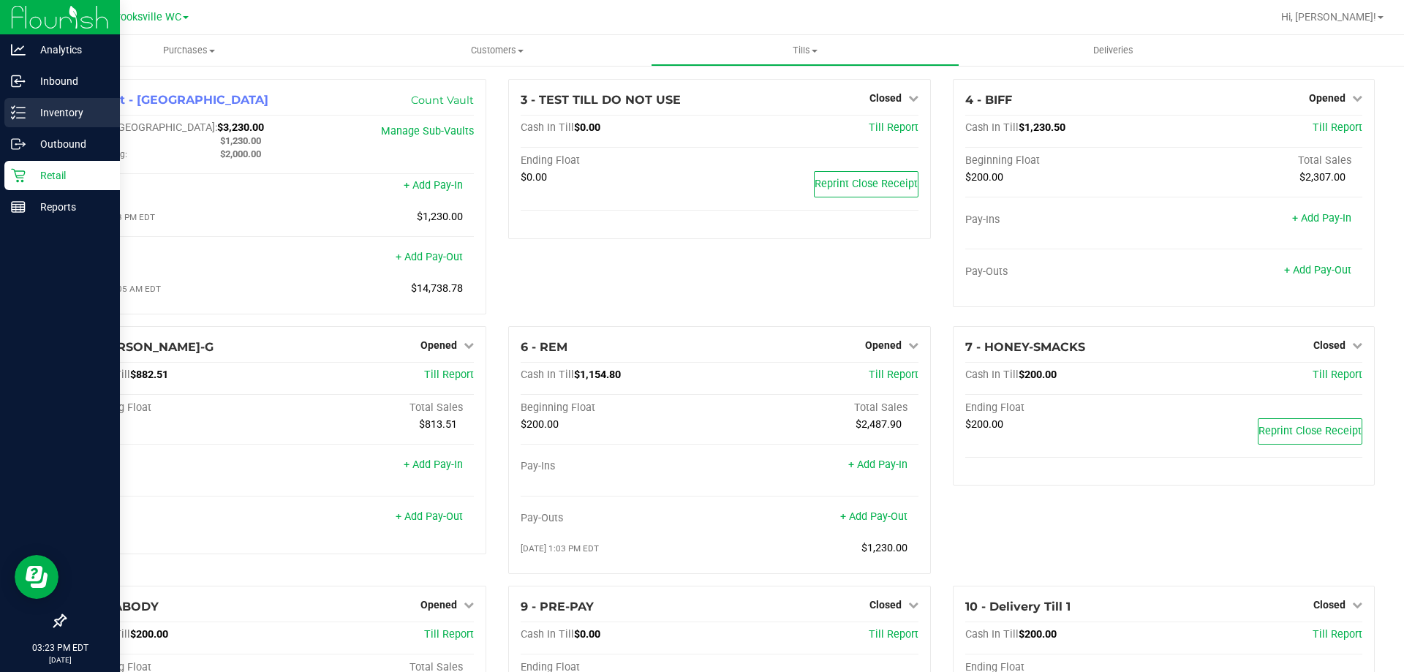
click at [60, 107] on p "Inventory" at bounding box center [70, 113] width 88 height 18
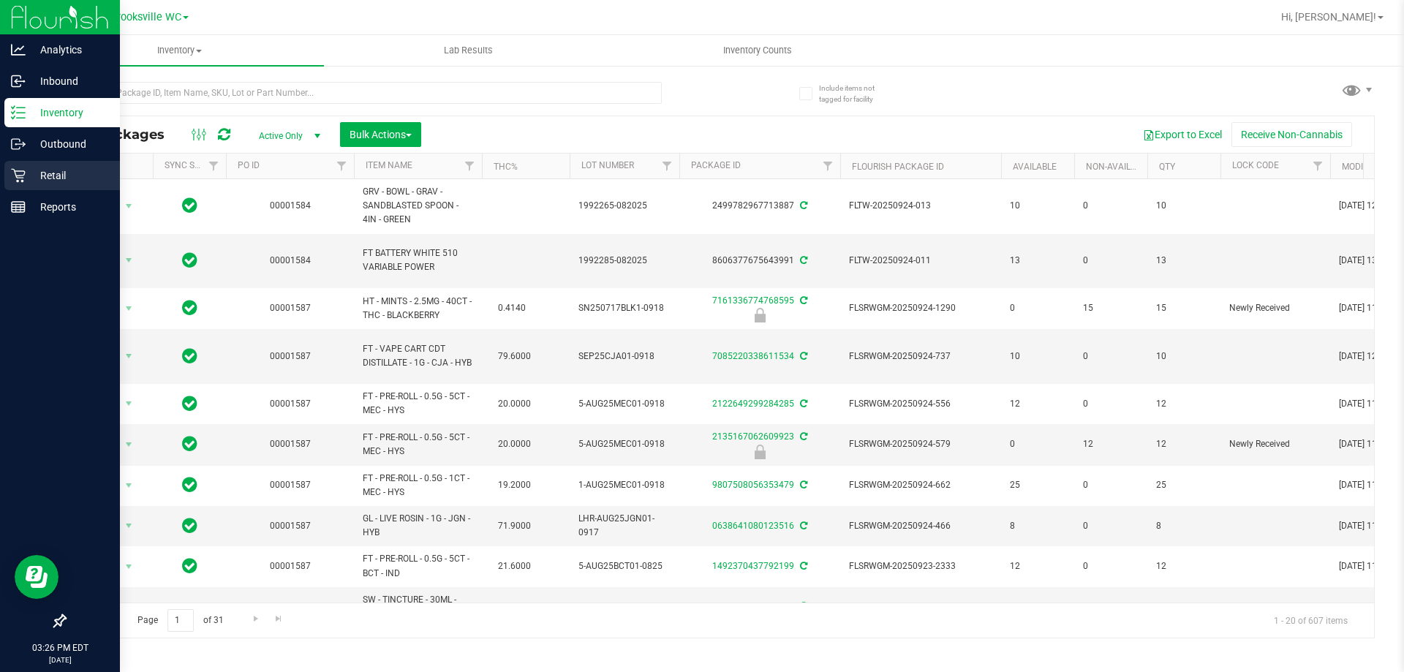
click at [31, 175] on p "Retail" at bounding box center [70, 176] width 88 height 18
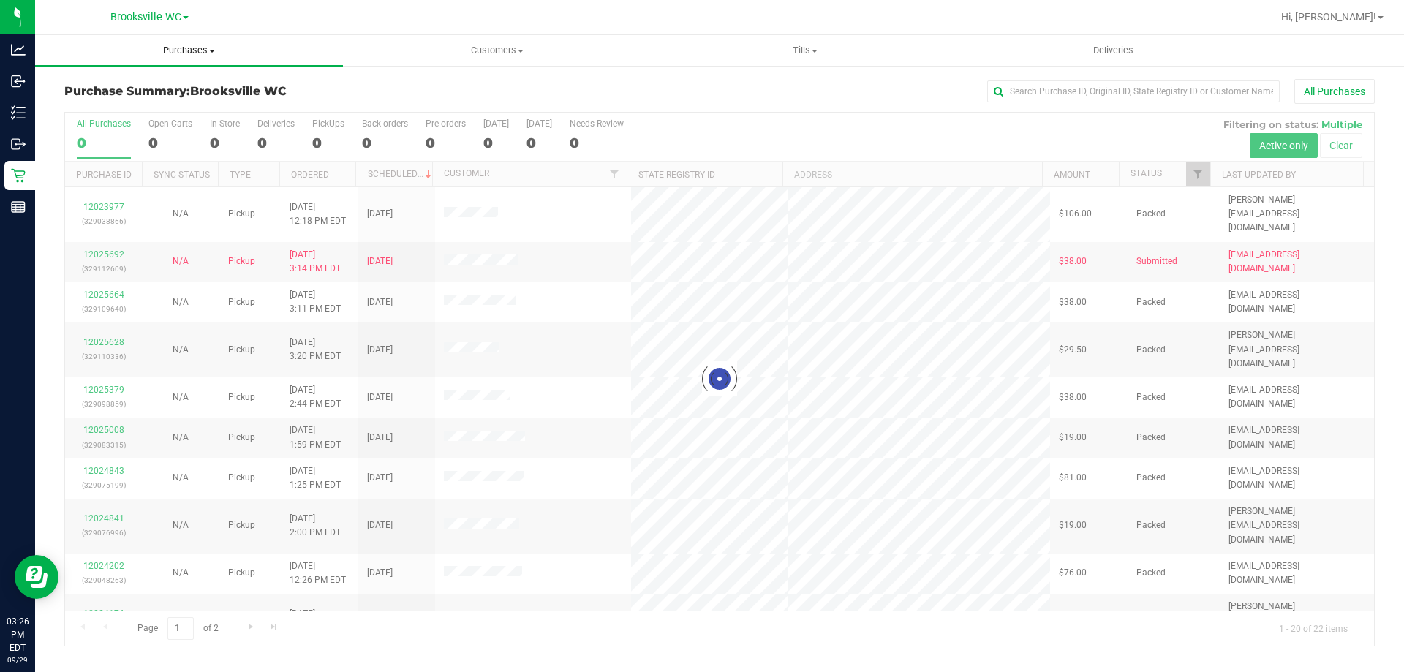
click at [186, 52] on span "Purchases" at bounding box center [189, 50] width 308 height 13
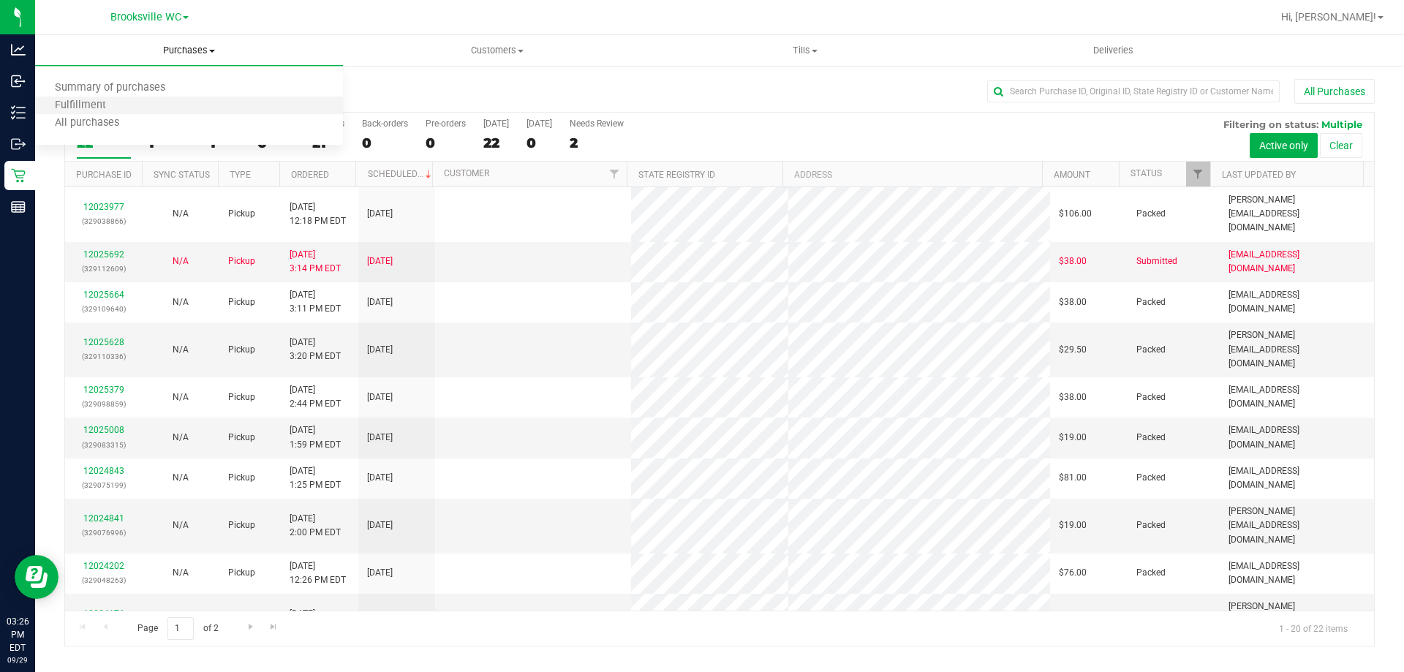
click at [170, 110] on li "Fulfillment" at bounding box center [189, 106] width 308 height 18
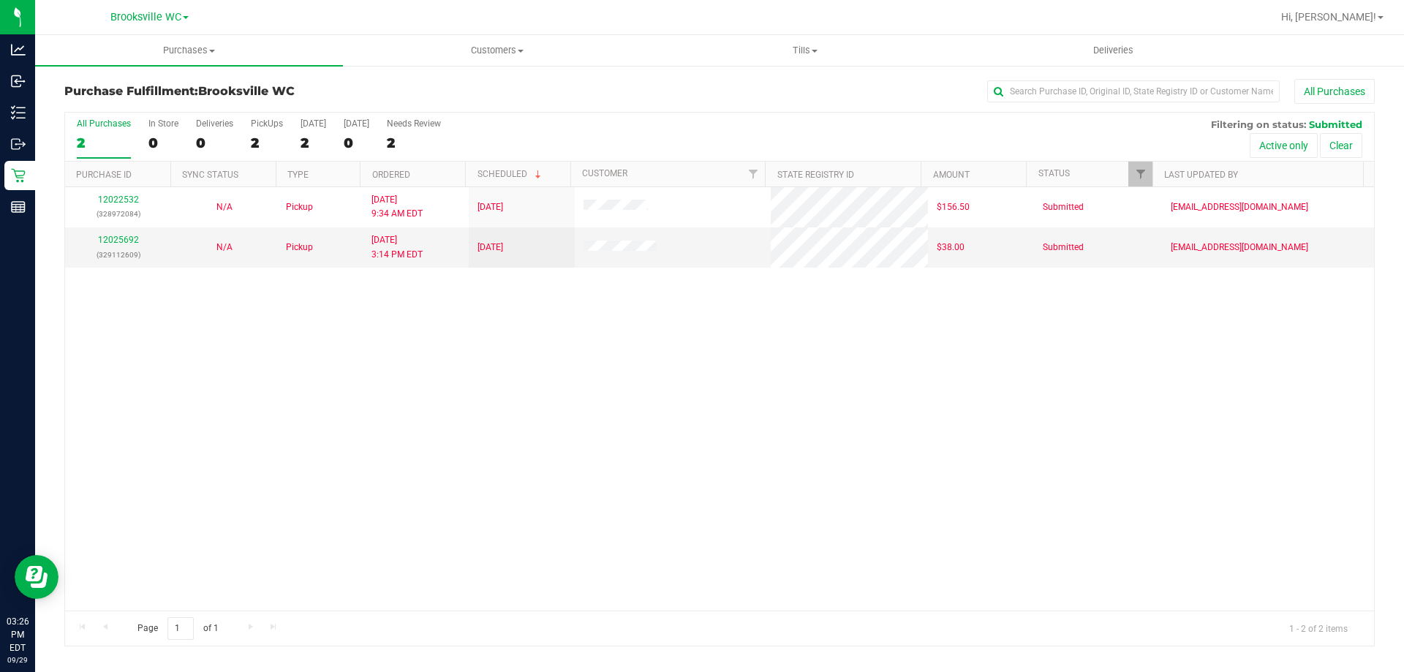
click at [683, 392] on div "12022532 (328972084) N/A Pickup 9/29/2025 9:34 AM EDT 9/29/2025 $156.50 Submitt…" at bounding box center [719, 398] width 1309 height 423
click at [496, 93] on h3 "Purchase Fulfillment: Brooksville WC" at bounding box center [282, 91] width 437 height 13
click at [796, 45] on span "Tills" at bounding box center [805, 50] width 306 height 13
click at [752, 82] on li "Manage tills" at bounding box center [805, 89] width 308 height 18
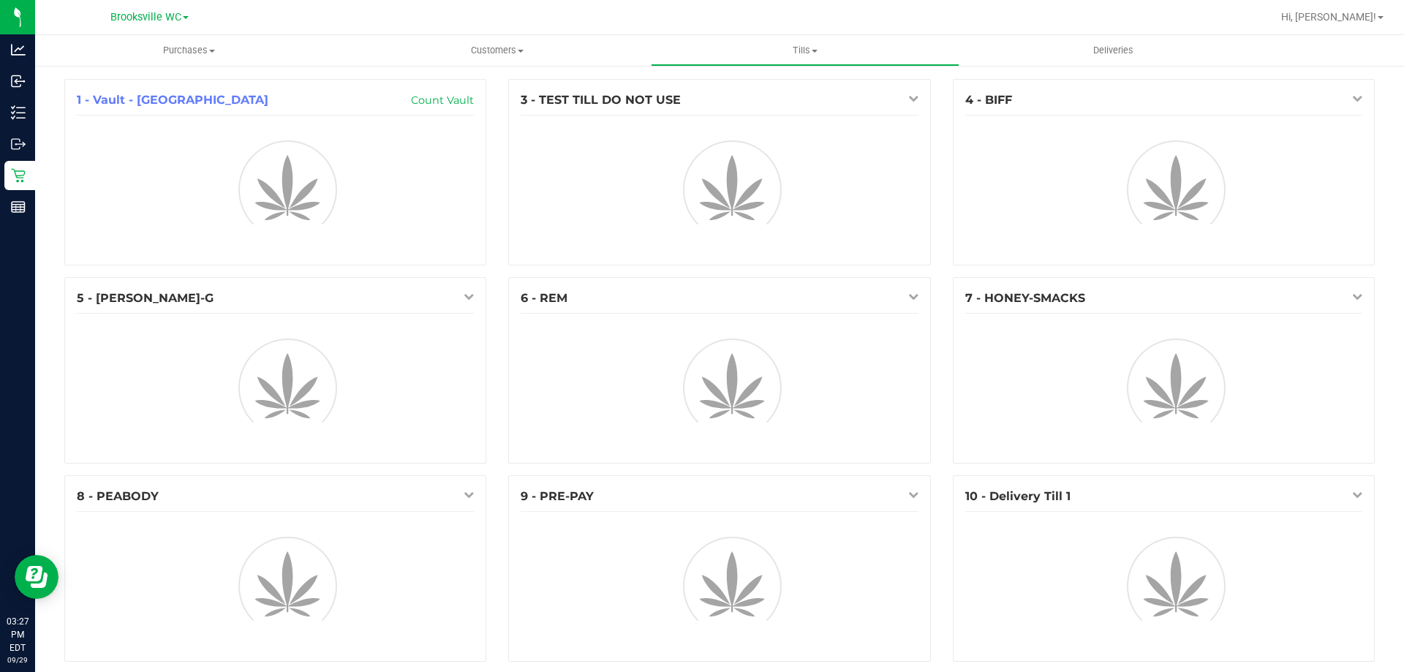
click at [491, 251] on div "1 - Vault - Brooksville Count Vault" at bounding box center [275, 178] width 444 height 198
